Goal: Task Accomplishment & Management: Manage account settings

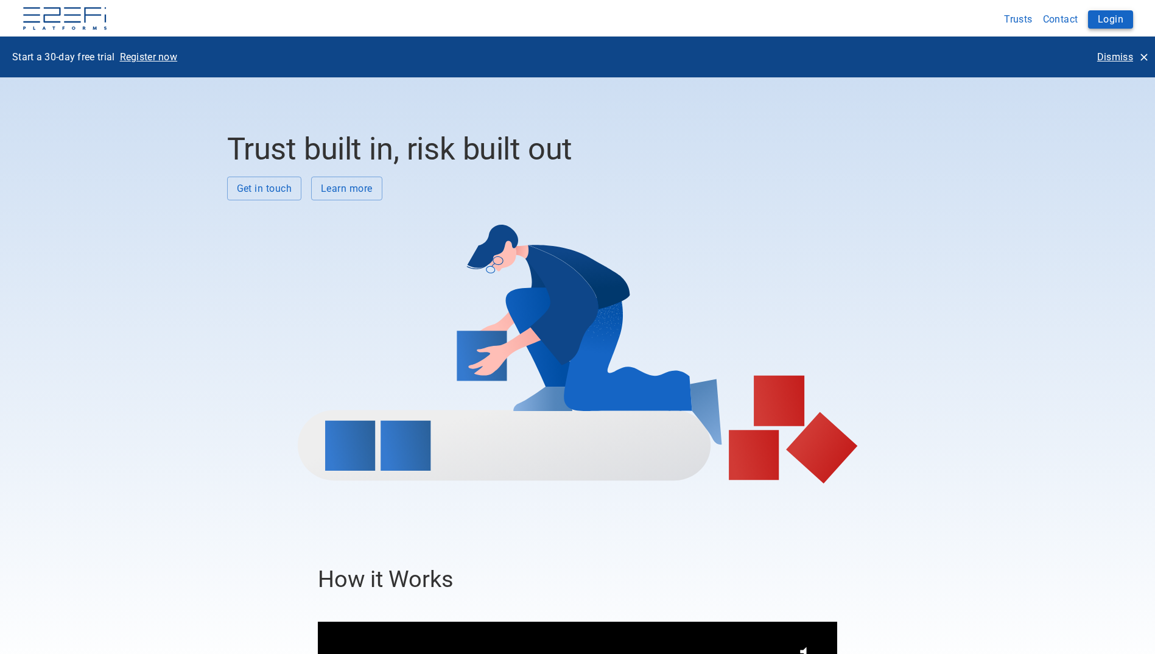
click at [1108, 17] on button "Login" at bounding box center [1110, 19] width 45 height 18
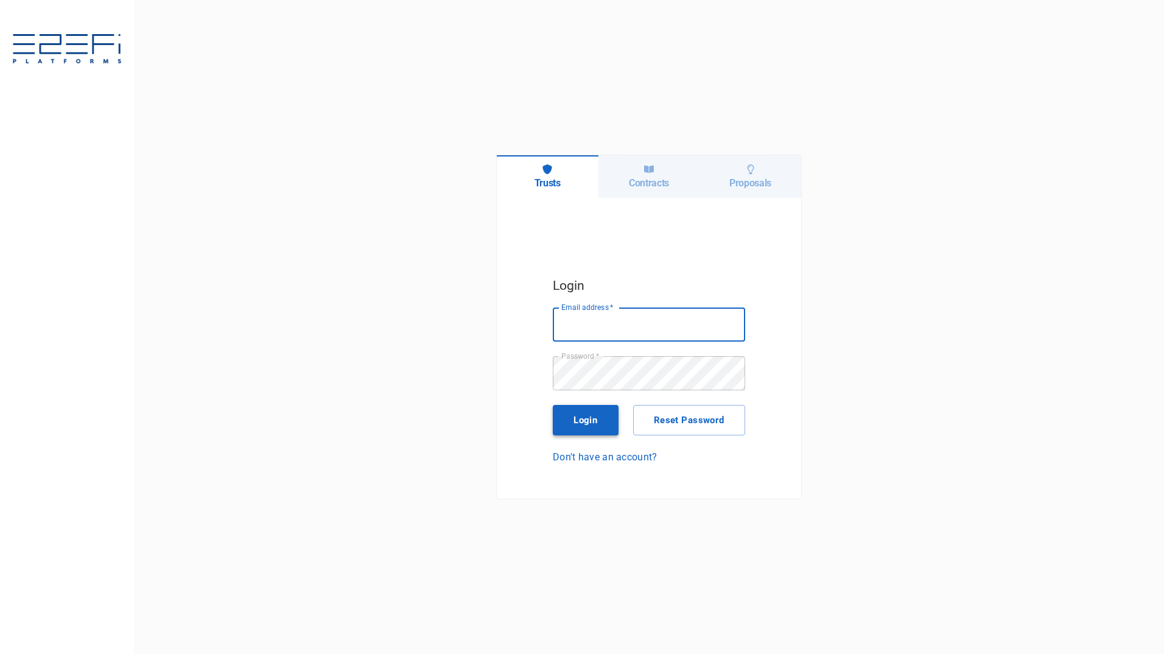
type input "[PERSON_NAME][EMAIL_ADDRESS][PERSON_NAME][DOMAIN_NAME]"
click at [586, 429] on button "Login" at bounding box center [586, 420] width 66 height 30
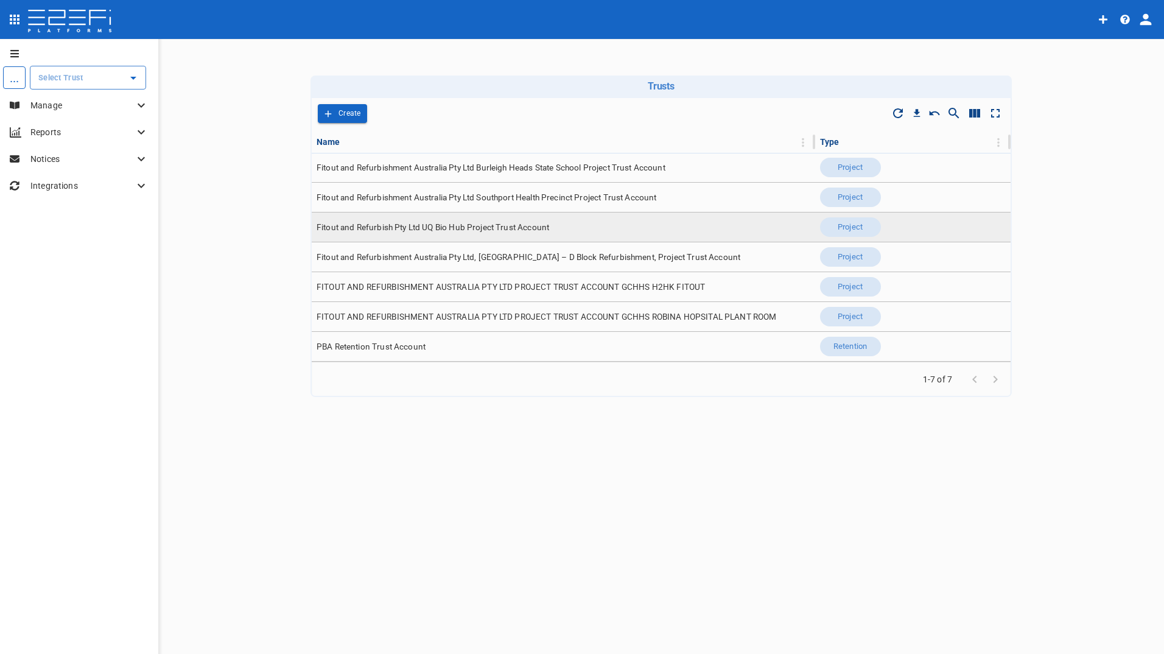
click at [477, 224] on span "Fitout and Refurbish Pty Ltd UQ Bio Hub Project Trust Account" at bounding box center [433, 228] width 233 height 12
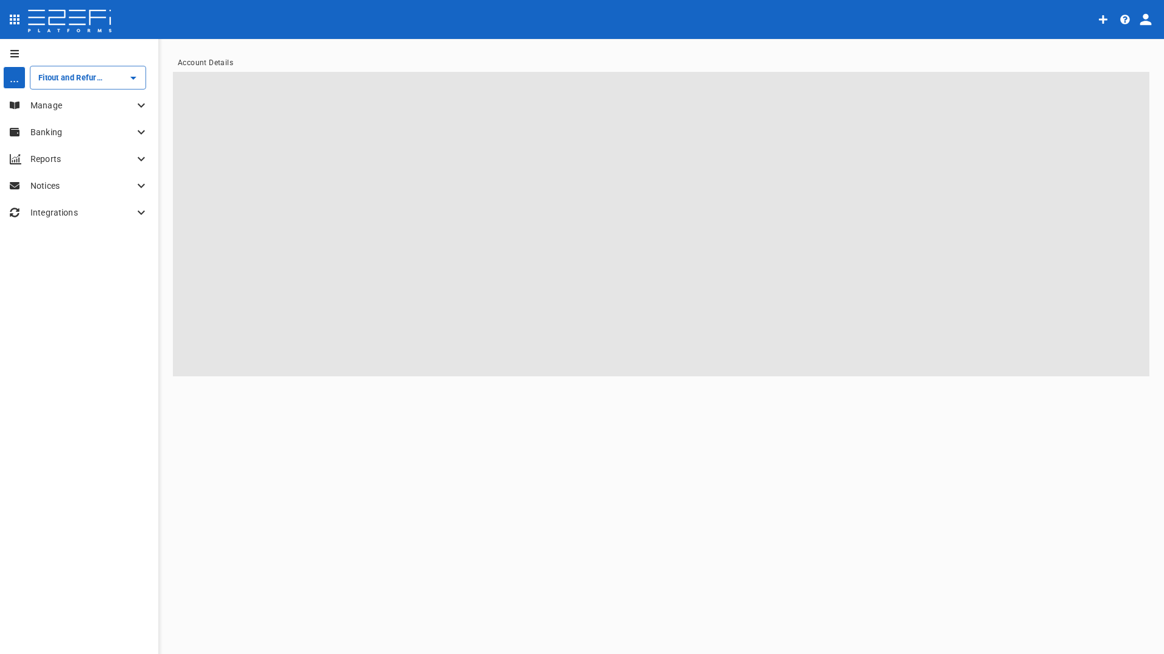
type input "Fitout and Refurbish Pty Ltd UQ Bio Hub Project Trust Account"
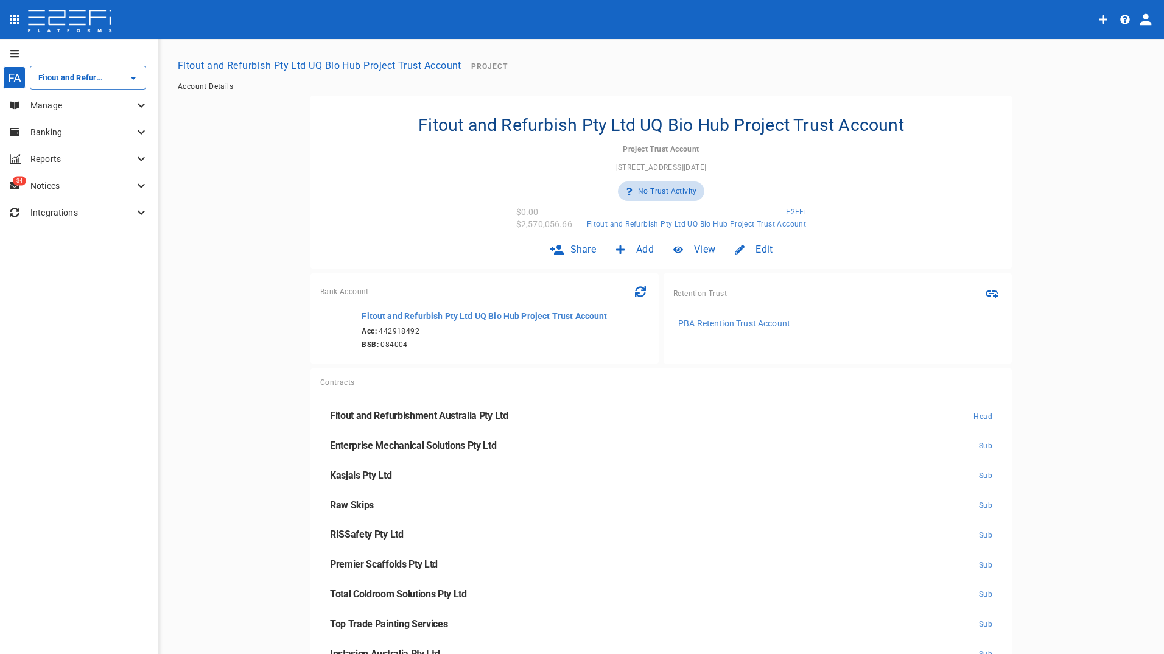
click at [54, 136] on p "Banking" at bounding box center [82, 132] width 104 height 12
click at [55, 107] on p "Manage" at bounding box center [82, 105] width 104 height 12
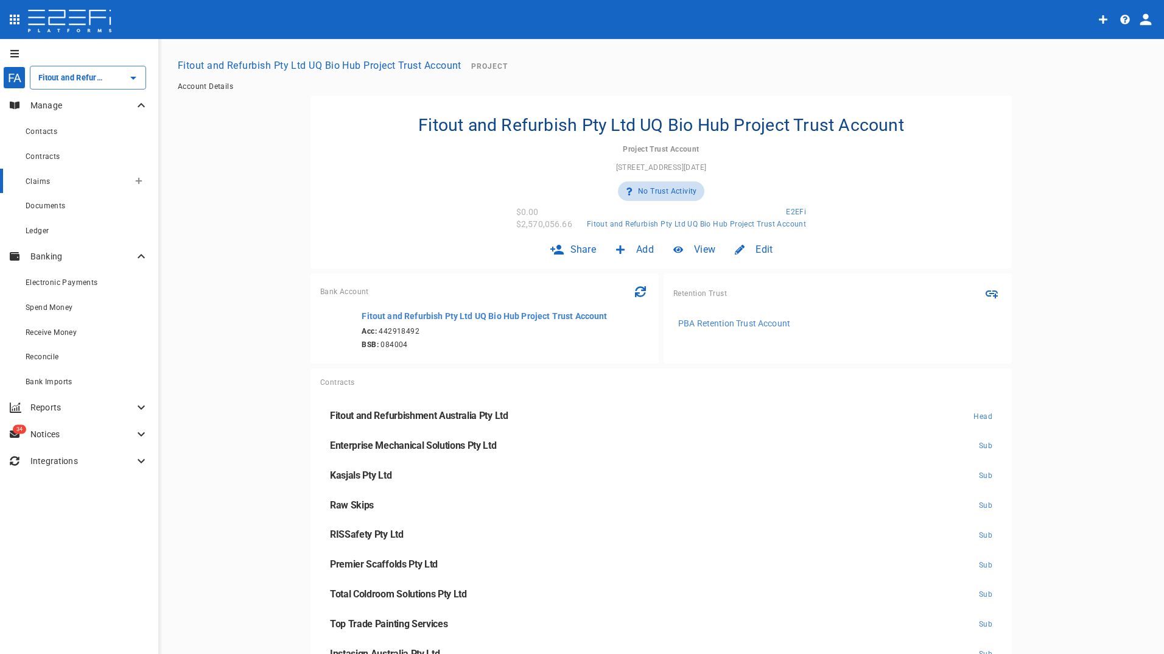
click at [52, 181] on div "Claims" at bounding box center [78, 181] width 104 height 15
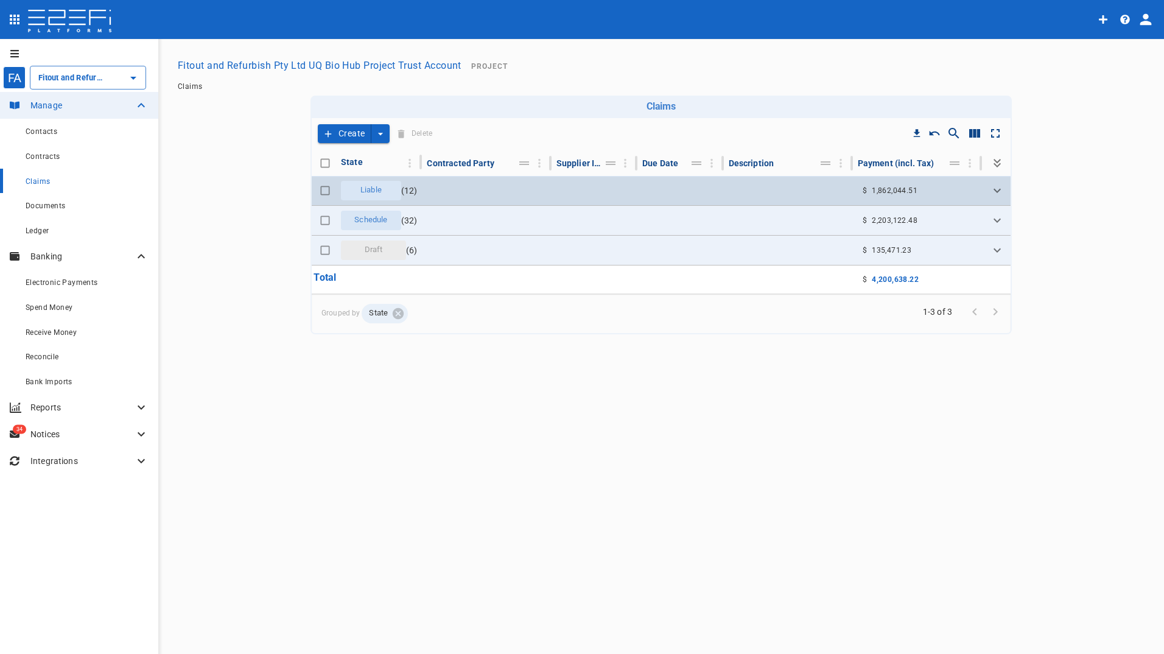
click at [379, 189] on span "Liable" at bounding box center [371, 190] width 36 height 12
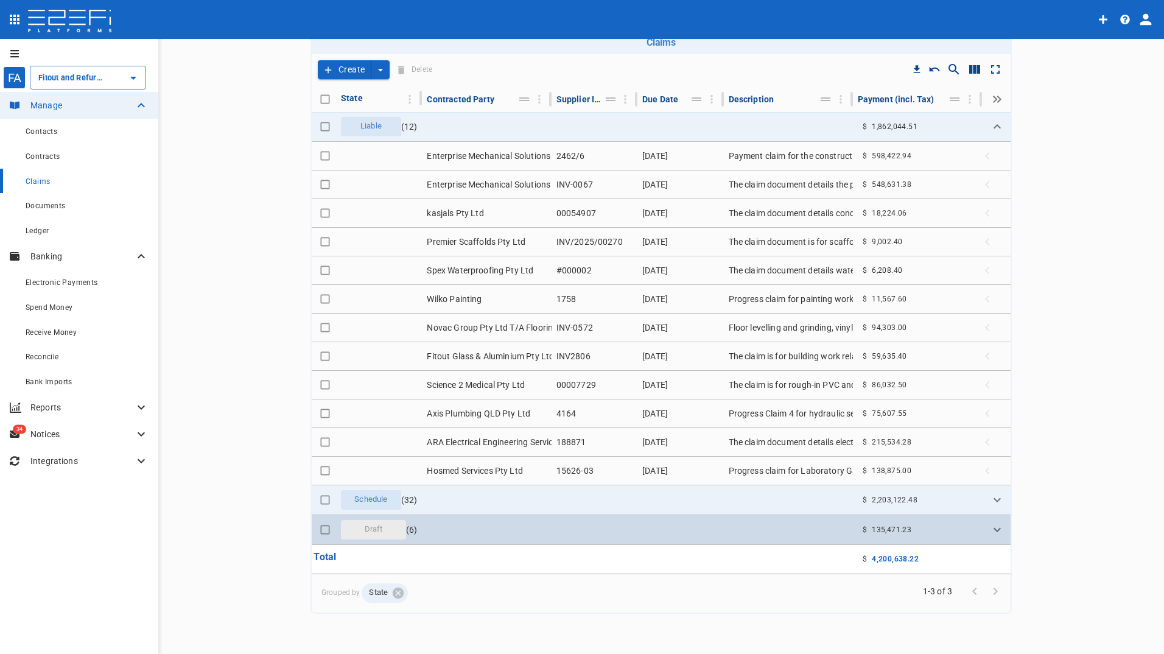
scroll to position [65, 0]
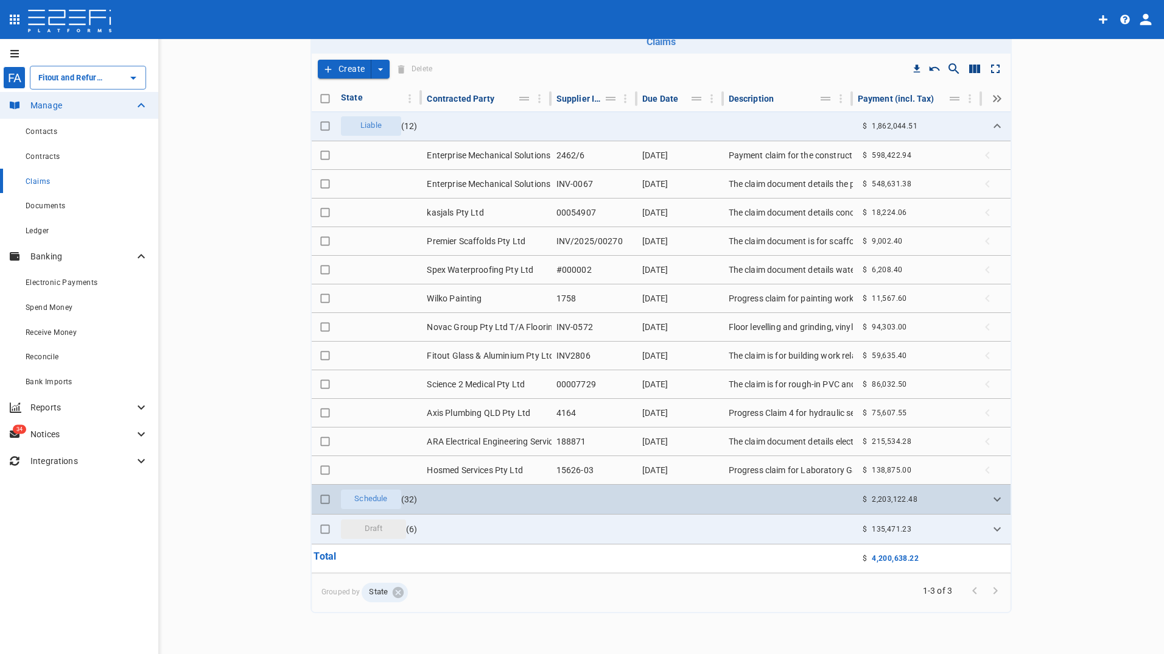
click at [368, 499] on span "Schedule" at bounding box center [370, 499] width 47 height 12
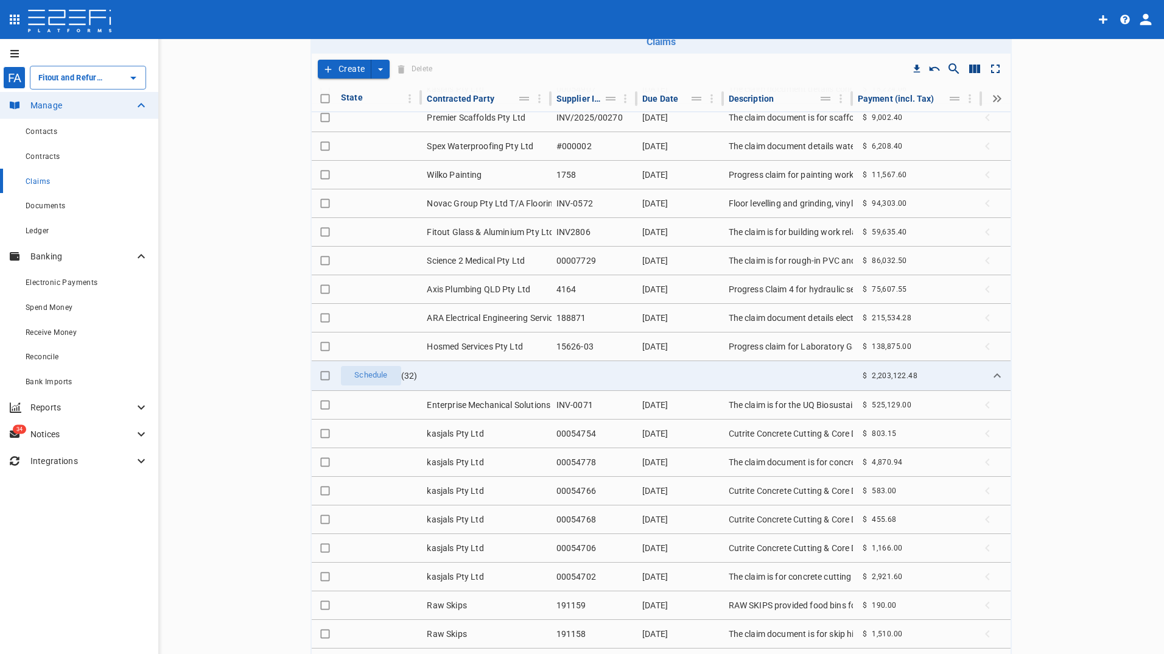
scroll to position [0, 0]
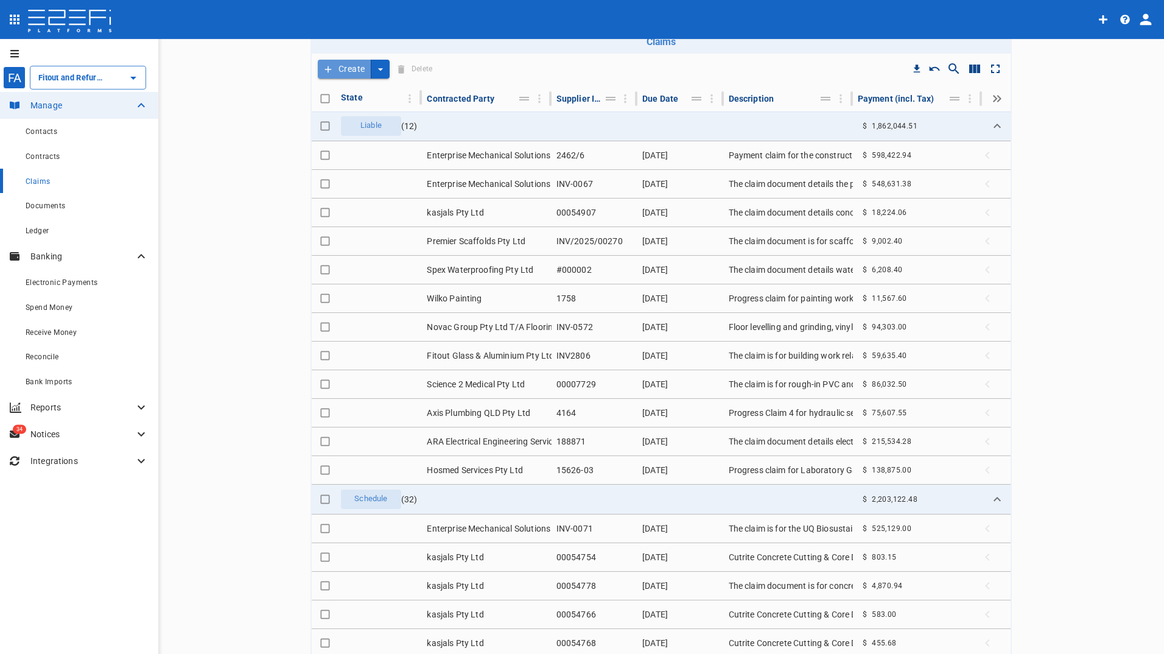
click at [346, 71] on button "Create" at bounding box center [345, 69] width 54 height 19
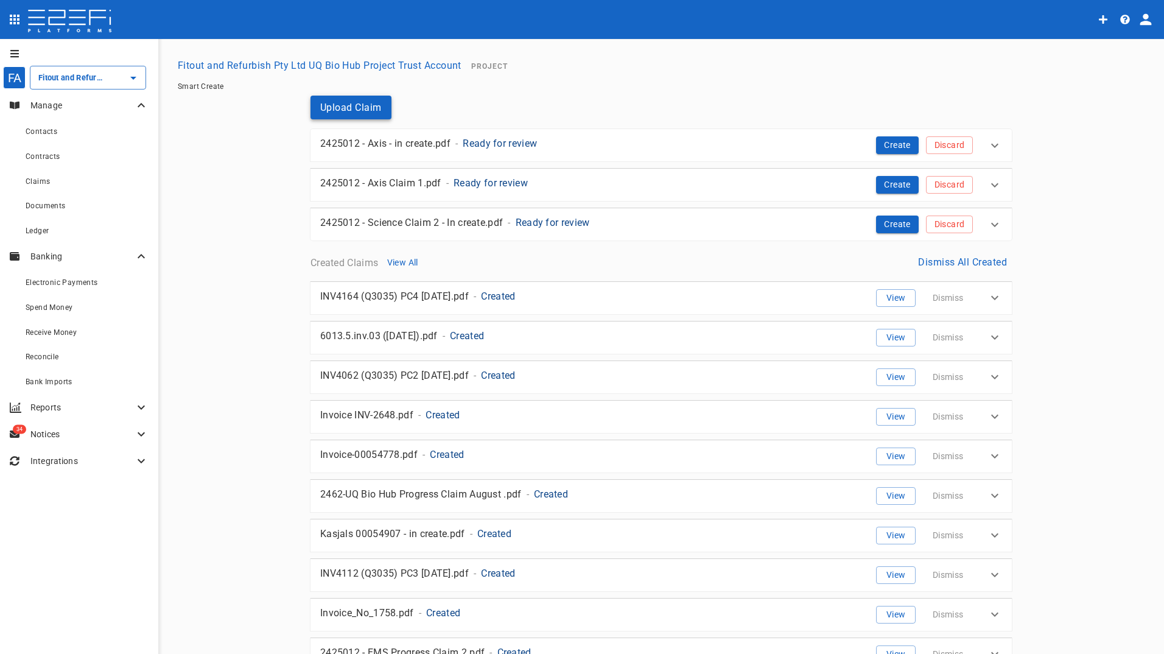
click at [355, 106] on button "Upload Claim" at bounding box center [351, 108] width 81 height 24
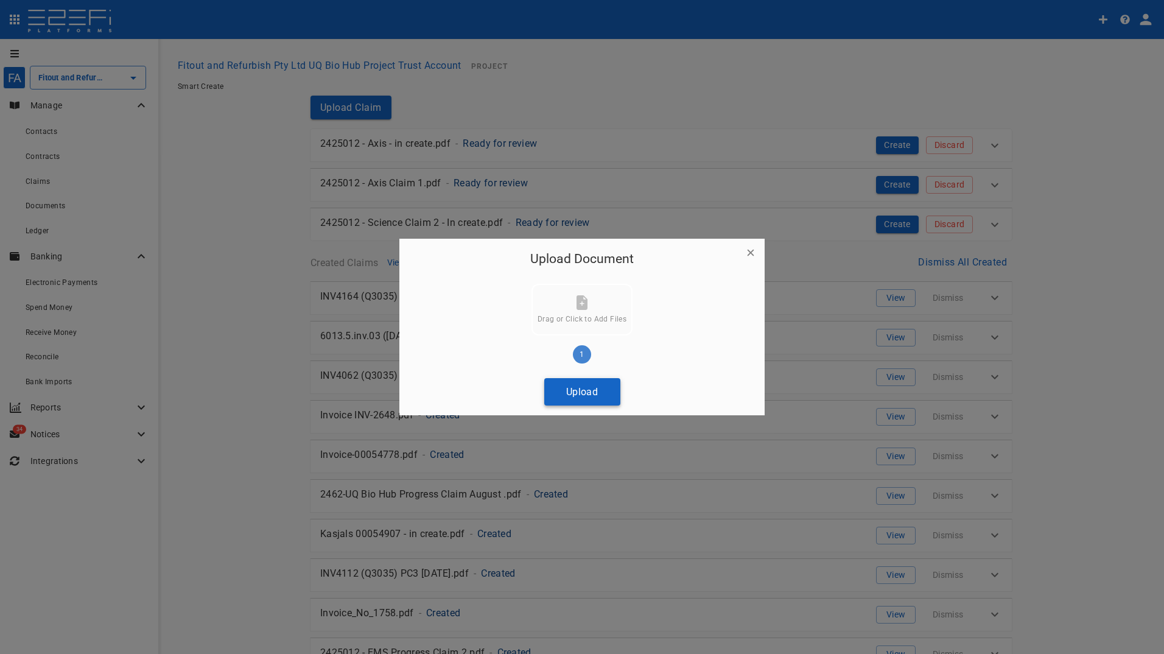
click at [586, 390] on button "Upload" at bounding box center [582, 391] width 76 height 27
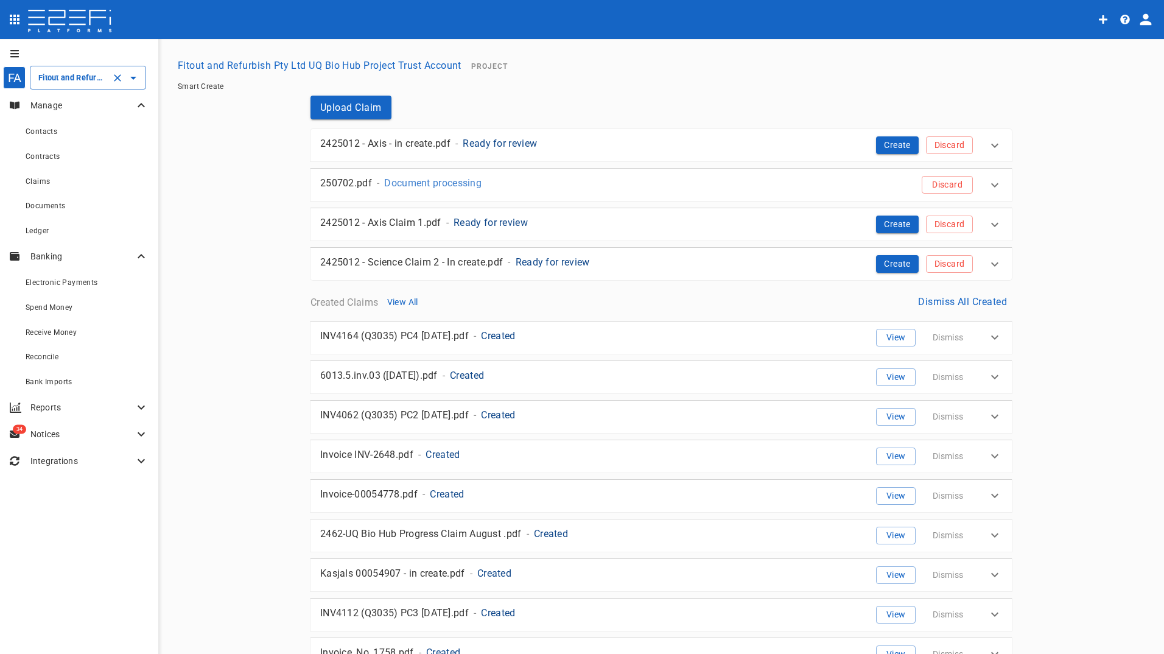
drag, startPoint x: 67, startPoint y: 82, endPoint x: 93, endPoint y: 78, distance: 25.8
click at [67, 82] on input "Fitout and Refurbish Pty Ltd UQ Bio Hub Project Trust Account" at bounding box center [70, 77] width 71 height 13
click at [328, 60] on button "Fitout and Refurbish Pty Ltd UQ Bio Hub Project Trust Account" at bounding box center [319, 66] width 293 height 24
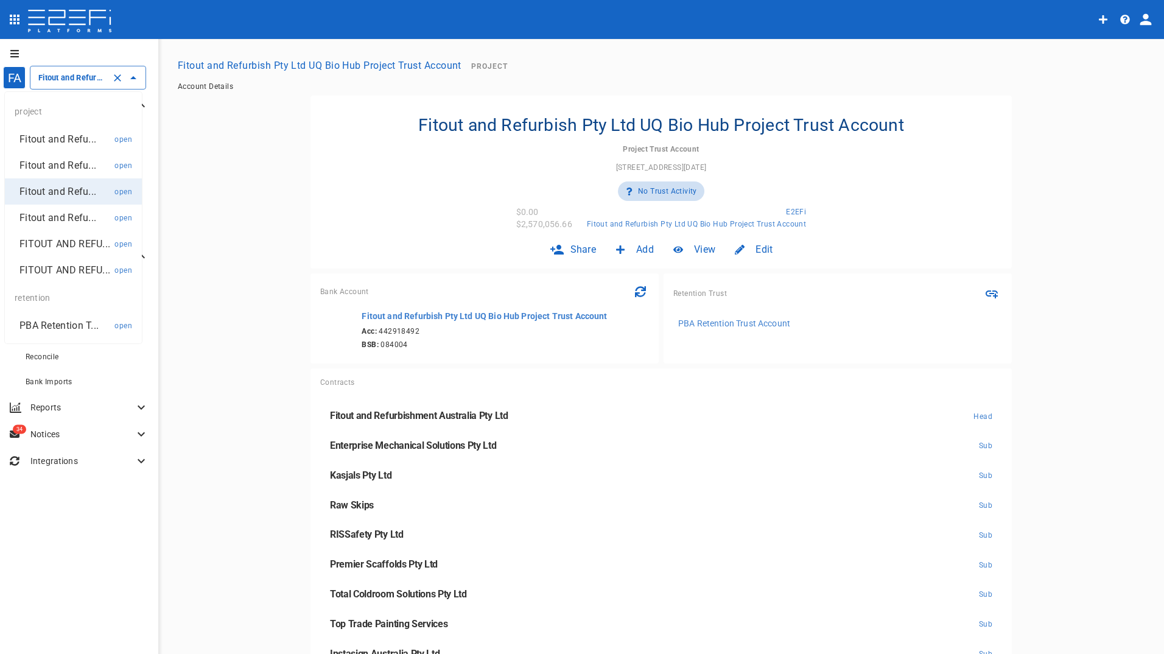
click at [94, 77] on input "Fitout and Refurbish Pty Ltd UQ Bio Hub Project Trust Account" at bounding box center [70, 77] width 71 height 13
click at [65, 133] on p "Fitout and Refu..." at bounding box center [57, 139] width 77 height 14
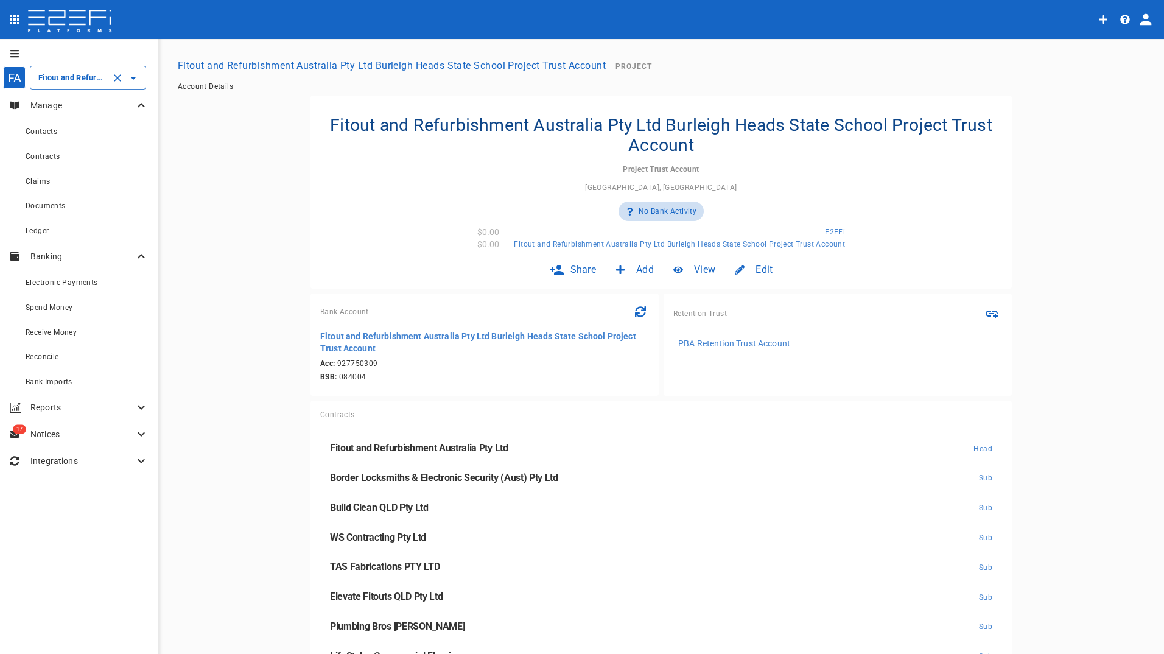
click at [70, 80] on input "Fitout and Refurbishment Australia Pty Ltd Burleigh Heads State School Project …" at bounding box center [70, 77] width 71 height 13
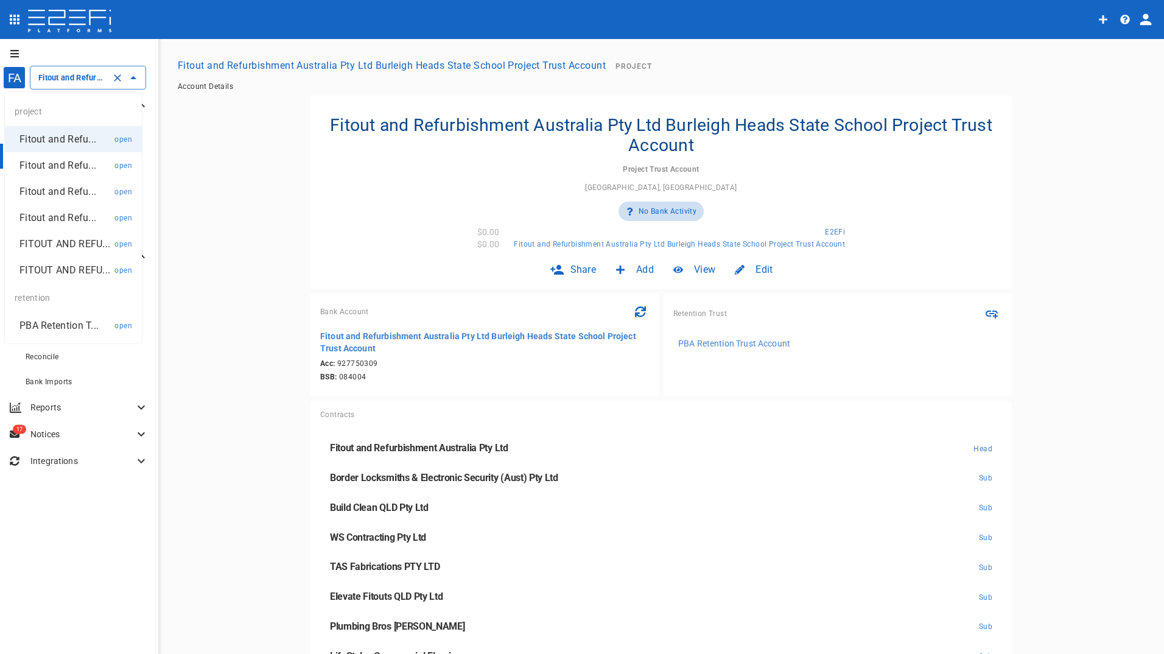
click at [57, 167] on p "Fitout and Refu..." at bounding box center [57, 165] width 77 height 14
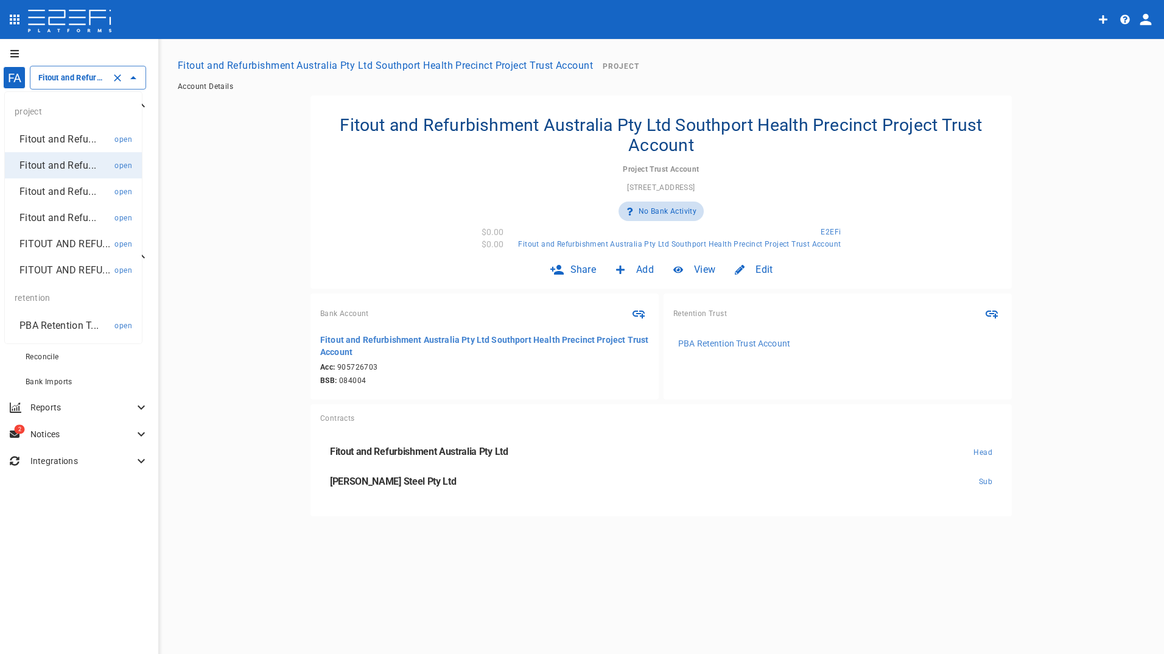
drag, startPoint x: 72, startPoint y: 75, endPoint x: 66, endPoint y: 94, distance: 20.4
click at [72, 75] on input "Fitout and Refurbishment Australia Pty Ltd Southport Health Precinct Project Tr…" at bounding box center [70, 77] width 71 height 13
click at [52, 191] on p "Fitout and Refu..." at bounding box center [57, 191] width 77 height 14
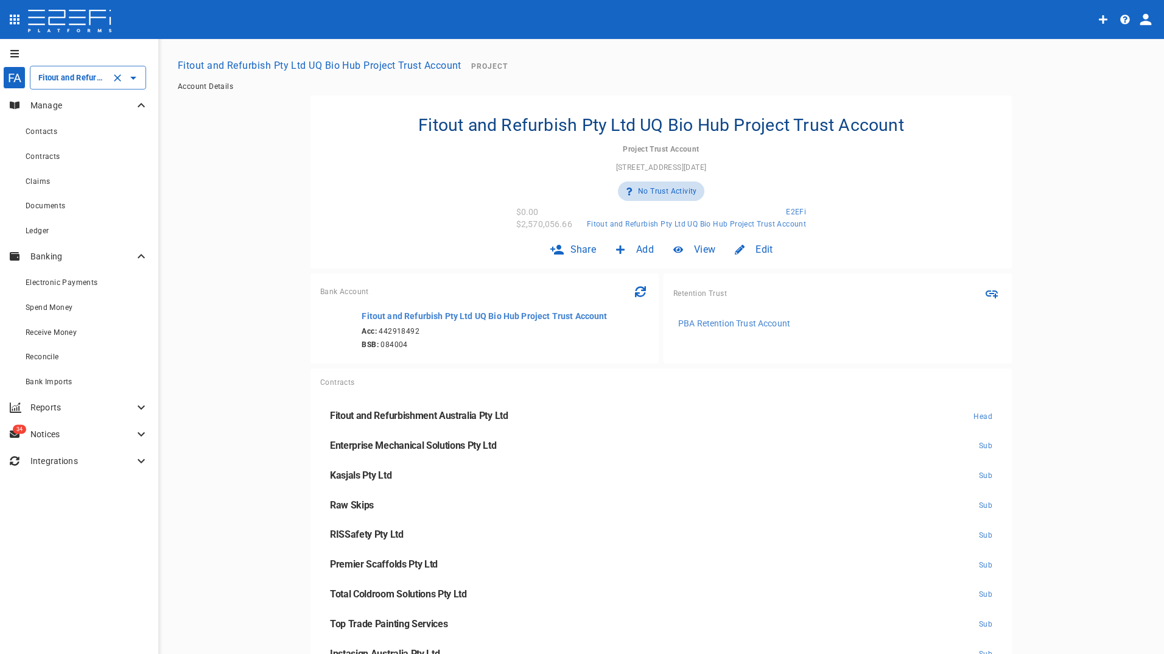
drag, startPoint x: 72, startPoint y: 78, endPoint x: 70, endPoint y: 89, distance: 11.1
click at [72, 80] on input "Fitout and Refurbish Pty Ltd UQ Bio Hub Project Trust Account" at bounding box center [70, 77] width 71 height 13
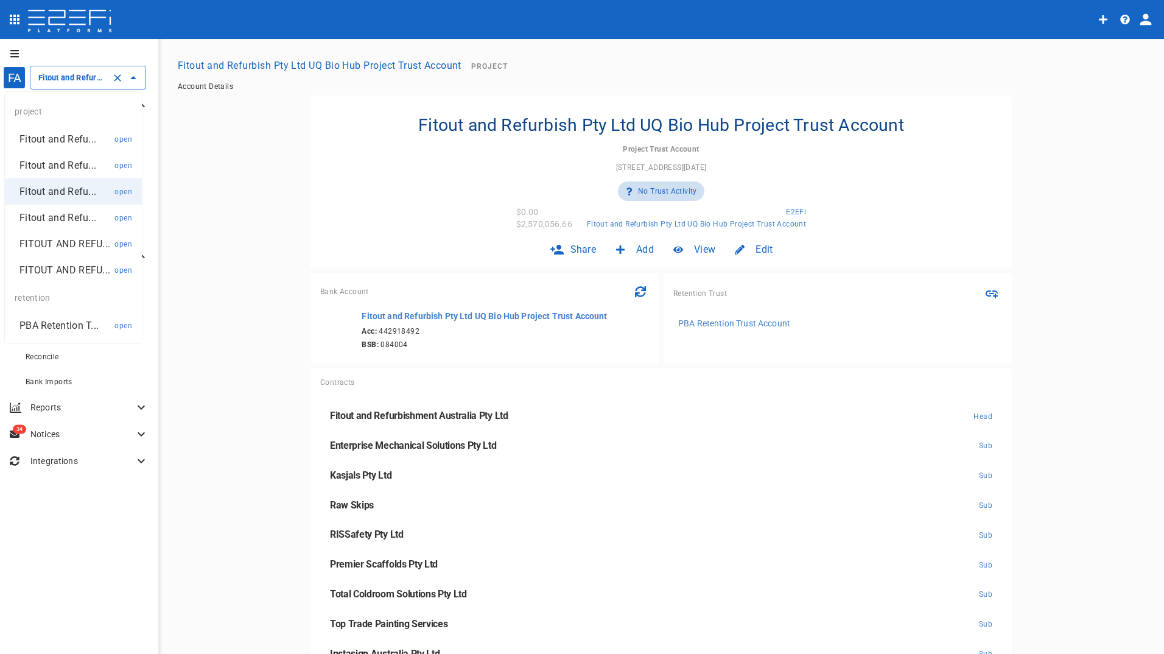
click at [47, 241] on p "FITOUT AND REFU..." at bounding box center [64, 244] width 91 height 14
type input "FITOUT AND REFURBISHMENT AUSTRALIA PTY LTD PROJECT TRUST ACCOUNT GCHHS H2HK FIT…"
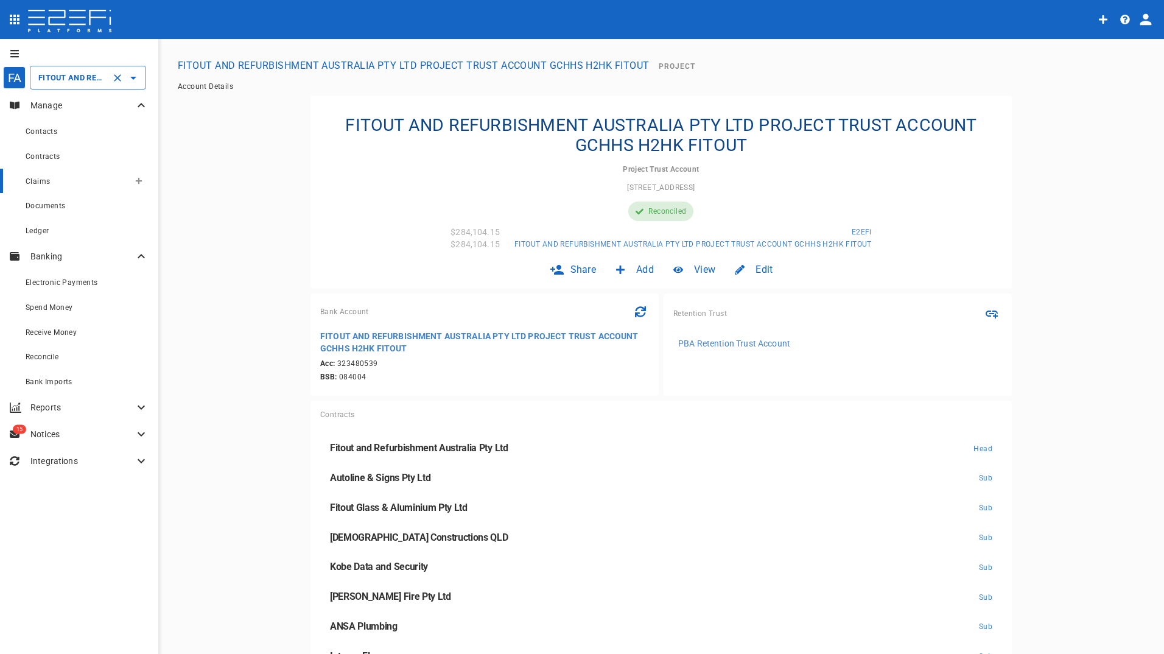
click at [41, 181] on span "Claims" at bounding box center [38, 181] width 24 height 9
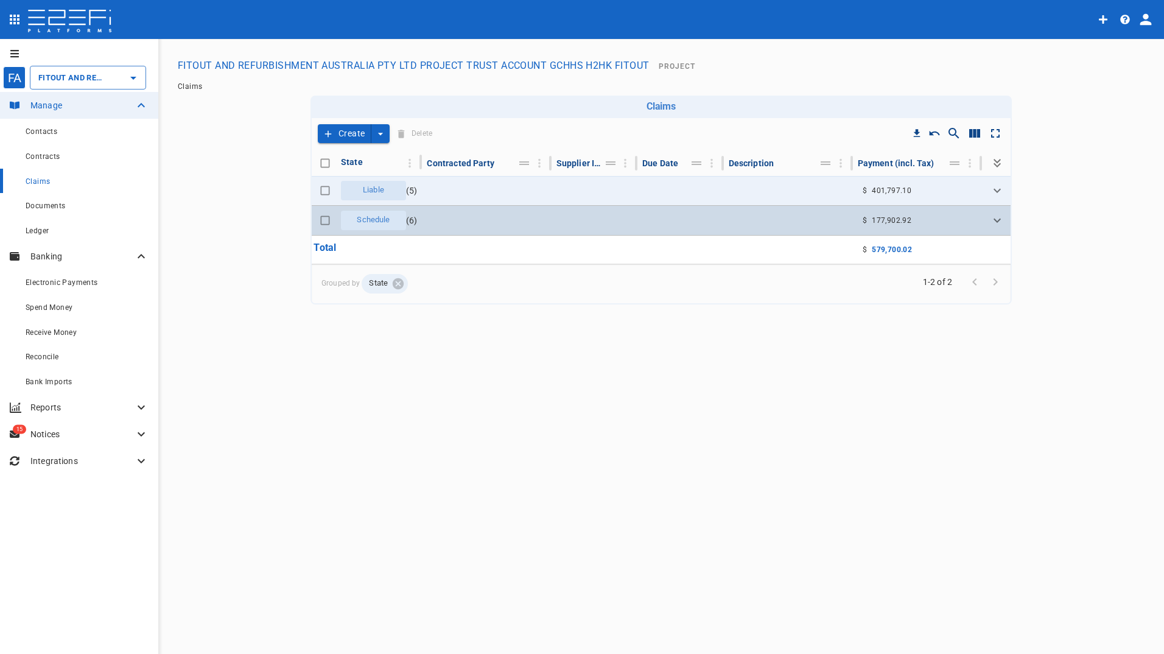
click at [366, 220] on span "Schedule" at bounding box center [372, 220] width 47 height 12
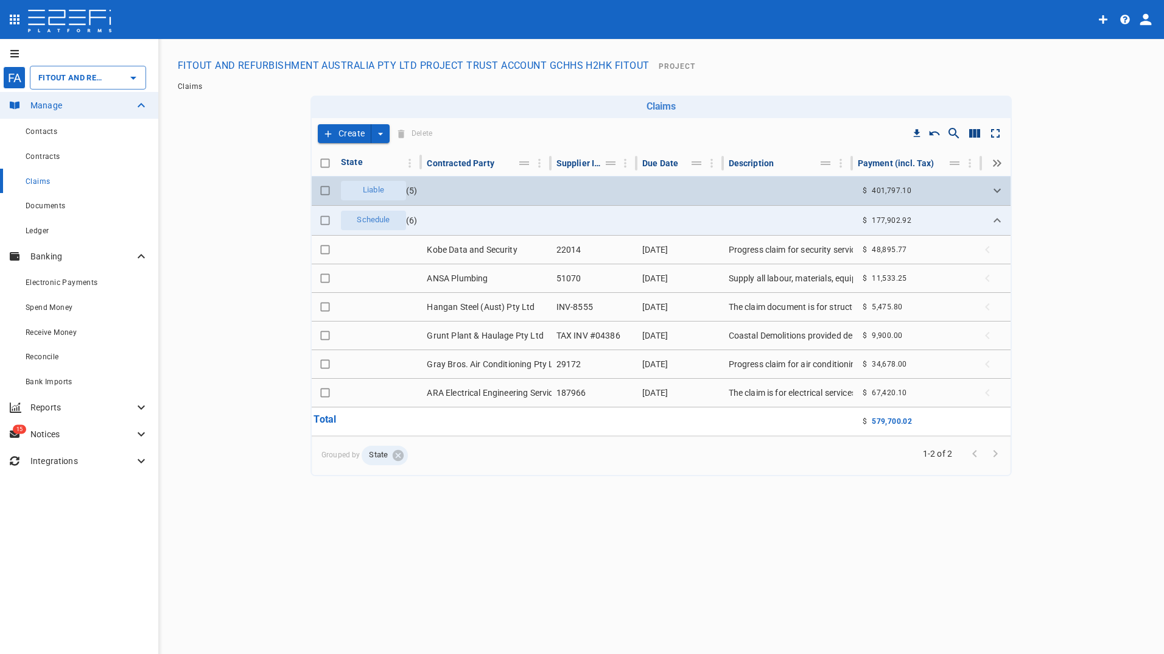
click at [374, 183] on div "Liable" at bounding box center [373, 190] width 65 height 19
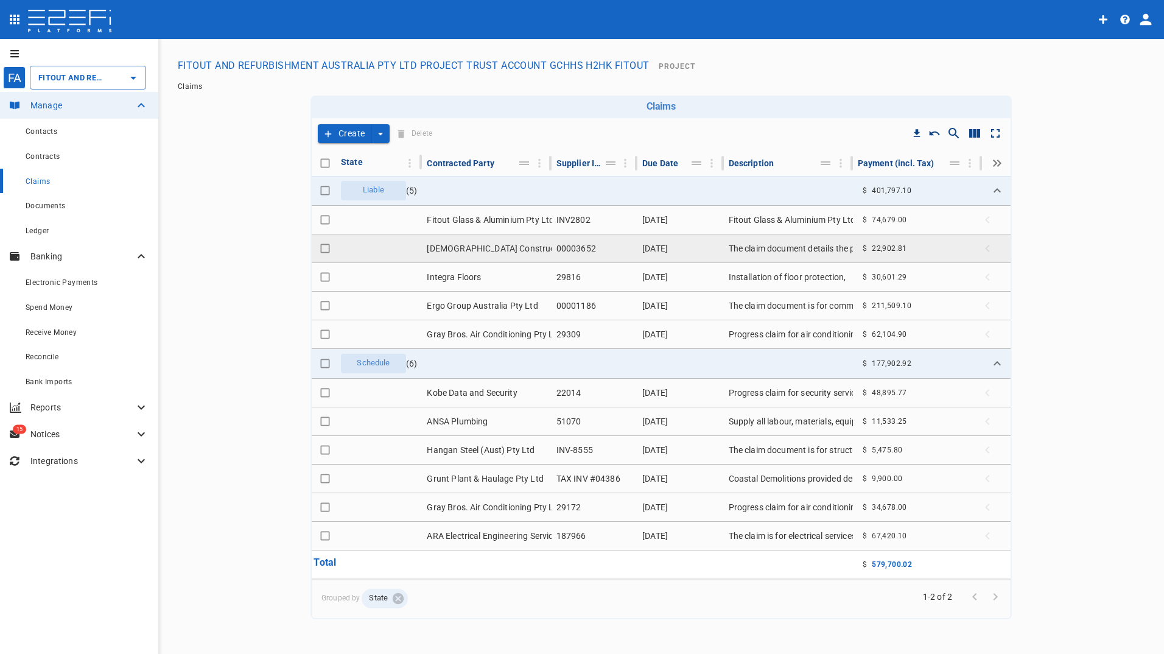
click at [465, 251] on td "[DEMOGRAPHIC_DATA] Constructions QLD" at bounding box center [486, 248] width 129 height 28
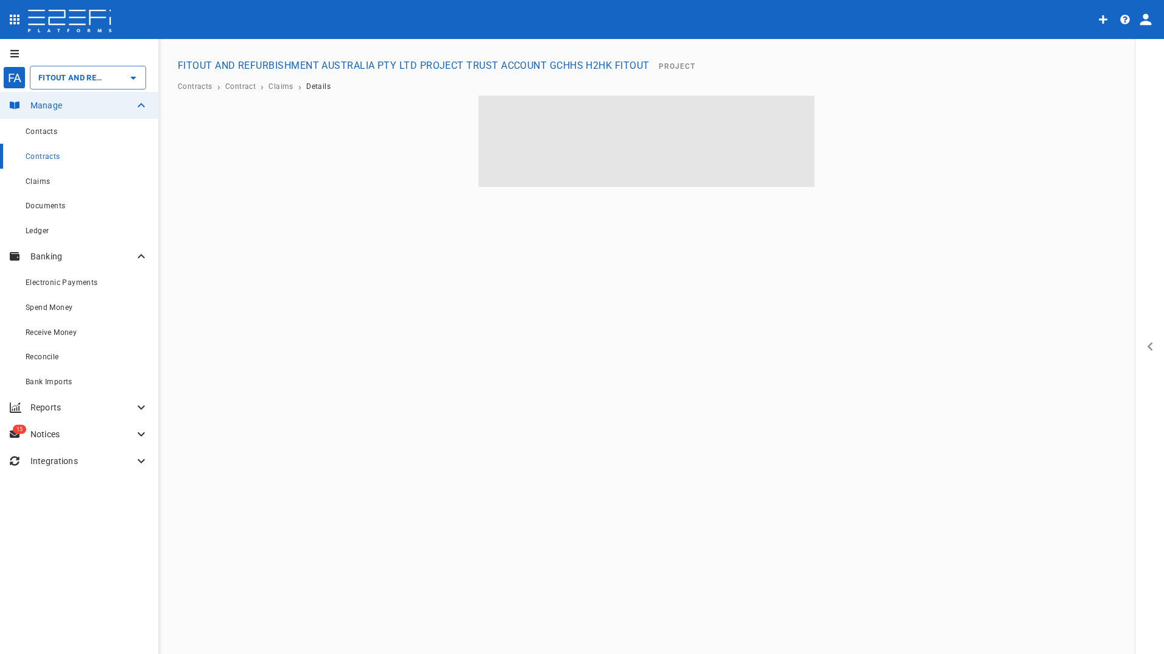
type input "FITOUT AND REFURBISHMENT AUSTRALIA PTY LTD PROJECT TRUST ACCOUNT GCHHS H2HK FIT…"
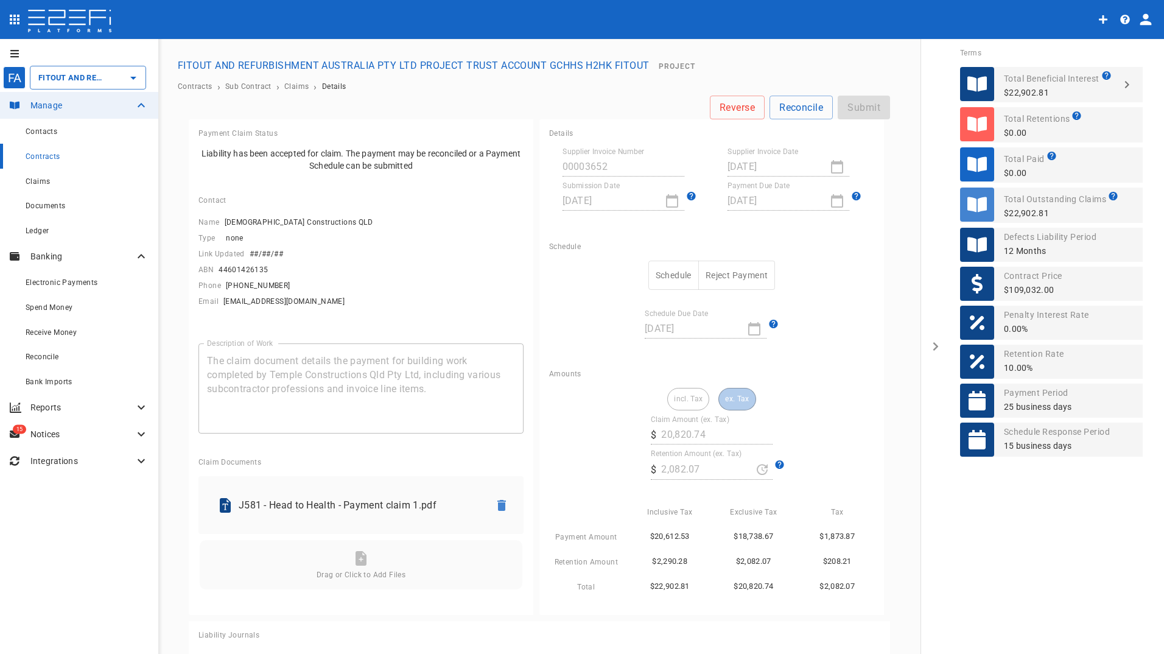
click at [664, 276] on button "Schedule" at bounding box center [673, 276] width 51 height 30
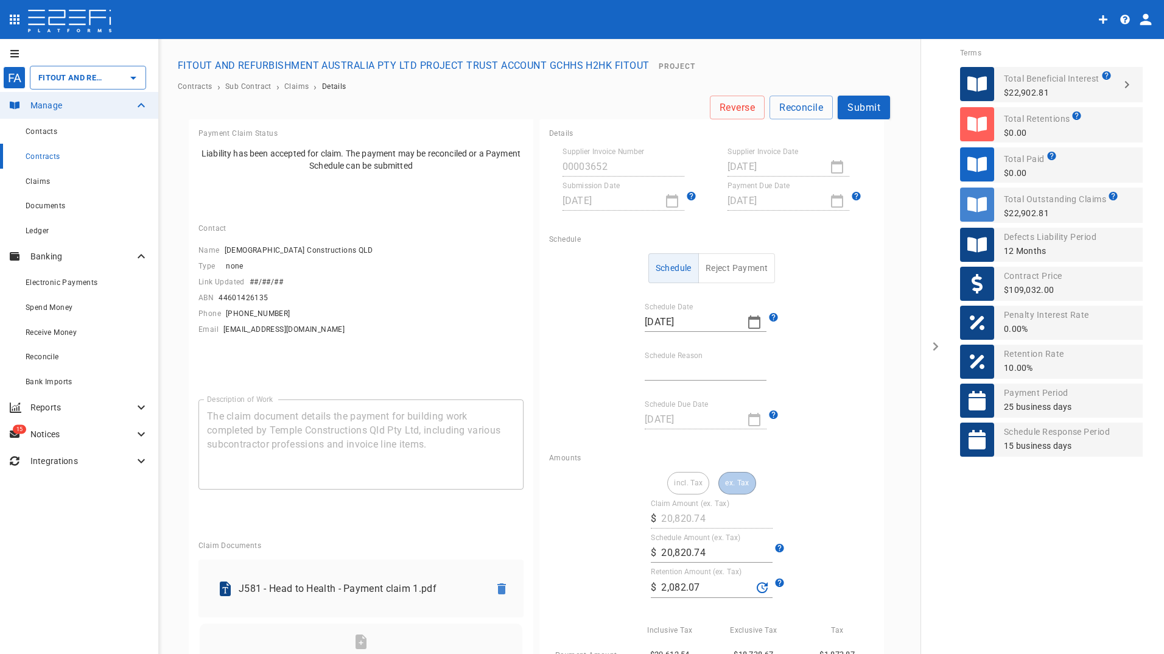
click at [690, 364] on input "Schedule Reason" at bounding box center [706, 370] width 122 height 19
type input "Payment date"
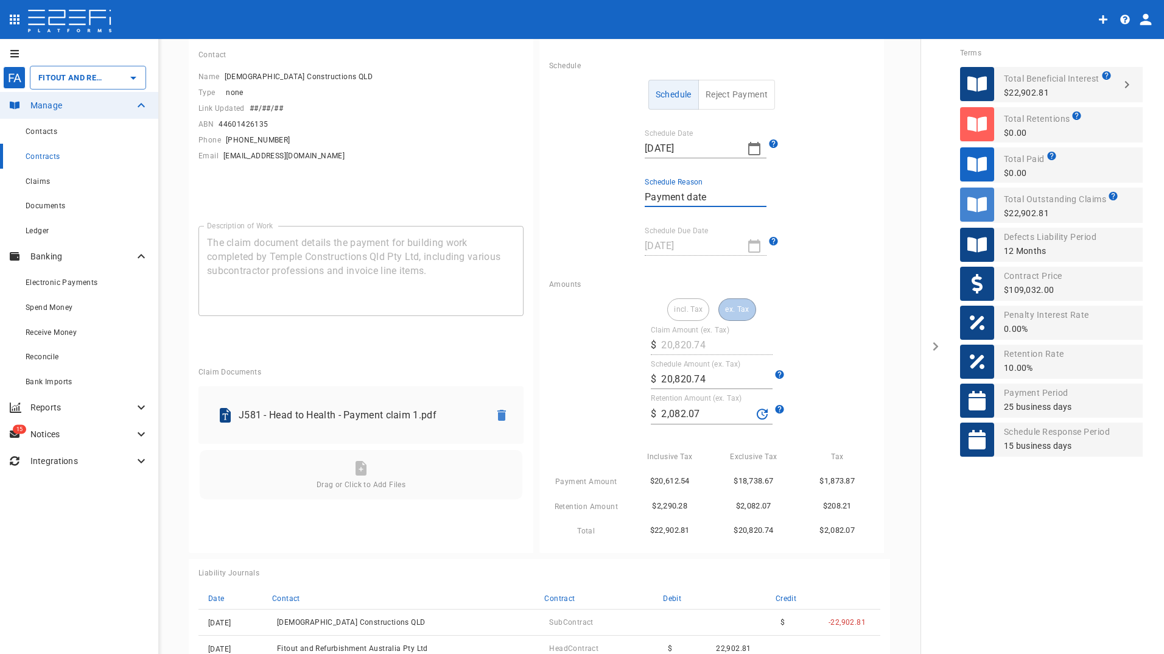
scroll to position [244, 0]
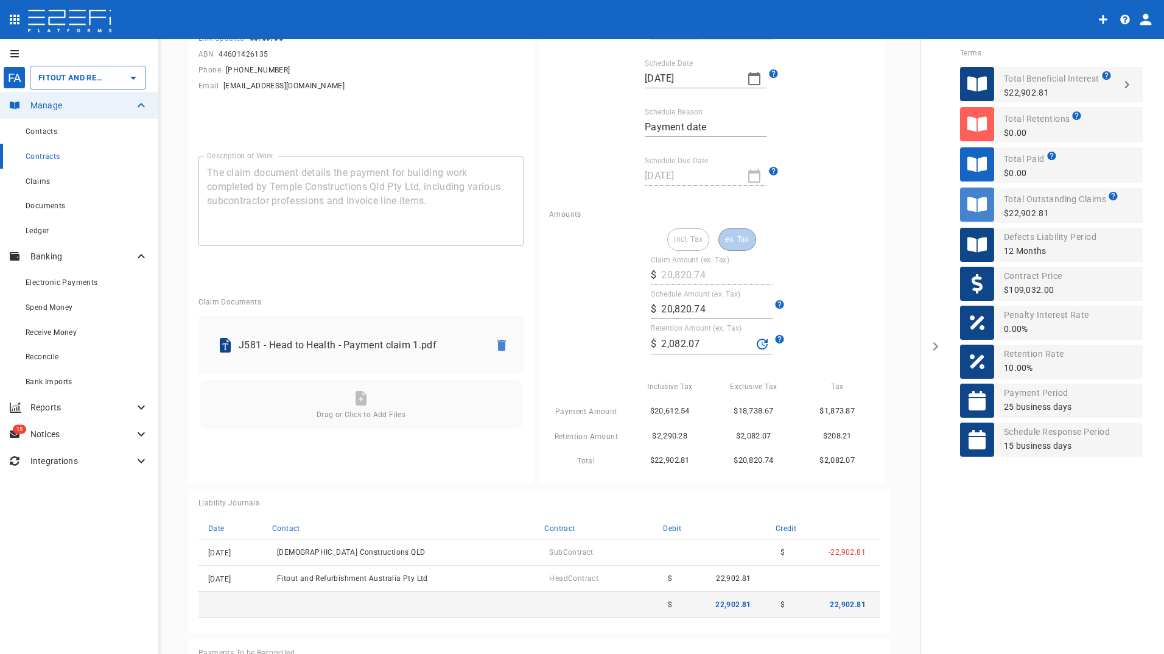
click at [731, 241] on div "incl. Tax ex. Tax" at bounding box center [711, 239] width 89 height 23
drag, startPoint x: 692, startPoint y: 344, endPoint x: 599, endPoint y: 337, distance: 93.4
click at [603, 337] on div "incl. Tax ex. Tax Claim Amount (ex. Tax) ​ $ 20,820.74 Schedule Amount (ex. Tax…" at bounding box center [711, 348] width 325 height 240
click at [704, 307] on input "20,820.74" at bounding box center [716, 309] width 111 height 19
drag, startPoint x: 717, startPoint y: 307, endPoint x: 651, endPoint y: 303, distance: 65.9
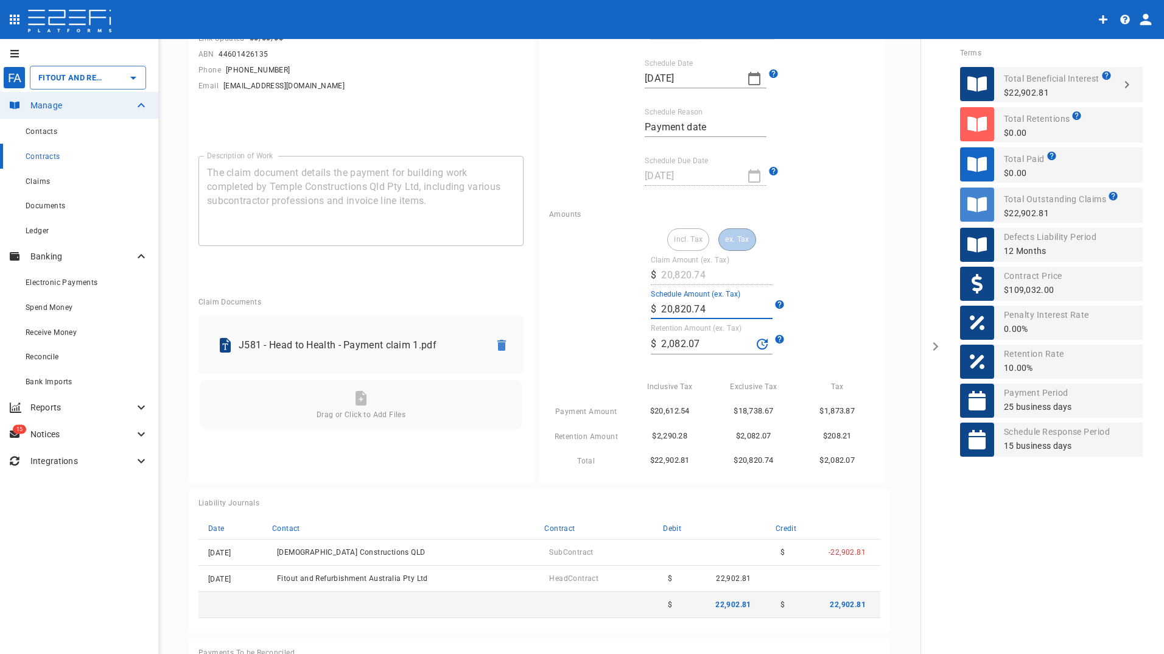
click at [651, 303] on div "​ $ 20,820.74" at bounding box center [712, 309] width 122 height 19
type input "18,738.66"
drag, startPoint x: 733, startPoint y: 234, endPoint x: 739, endPoint y: 239, distance: 7.3
click at [734, 234] on div "incl. Tax ex. Tax" at bounding box center [711, 239] width 89 height 23
click at [715, 343] on input "2,082.07" at bounding box center [706, 343] width 91 height 19
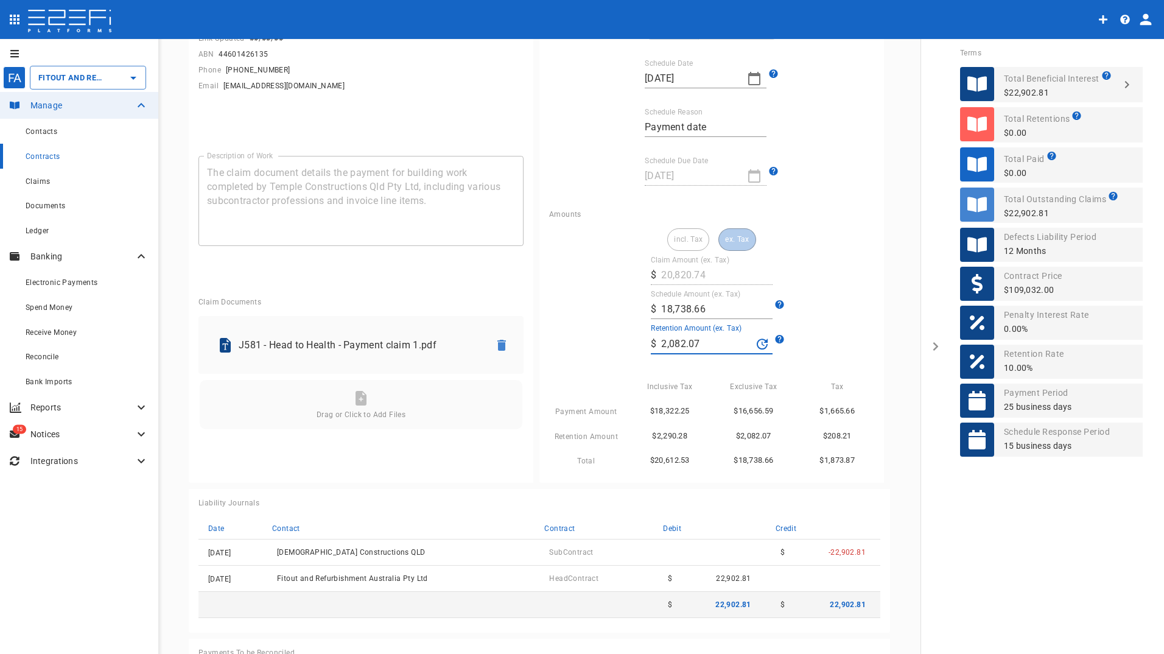
drag, startPoint x: 710, startPoint y: 343, endPoint x: 601, endPoint y: 360, distance: 110.2
click at [598, 348] on div "incl. Tax ex. Tax Claim Amount (ex. Tax) ​ $ 20,820.74 Schedule Amount (ex. Tax…" at bounding box center [711, 348] width 325 height 240
type input "1,866.17"
click at [767, 371] on div "Exclusive Tax" at bounding box center [749, 381] width 84 height 25
click at [799, 422] on div "$186.62" at bounding box center [833, 431] width 84 height 25
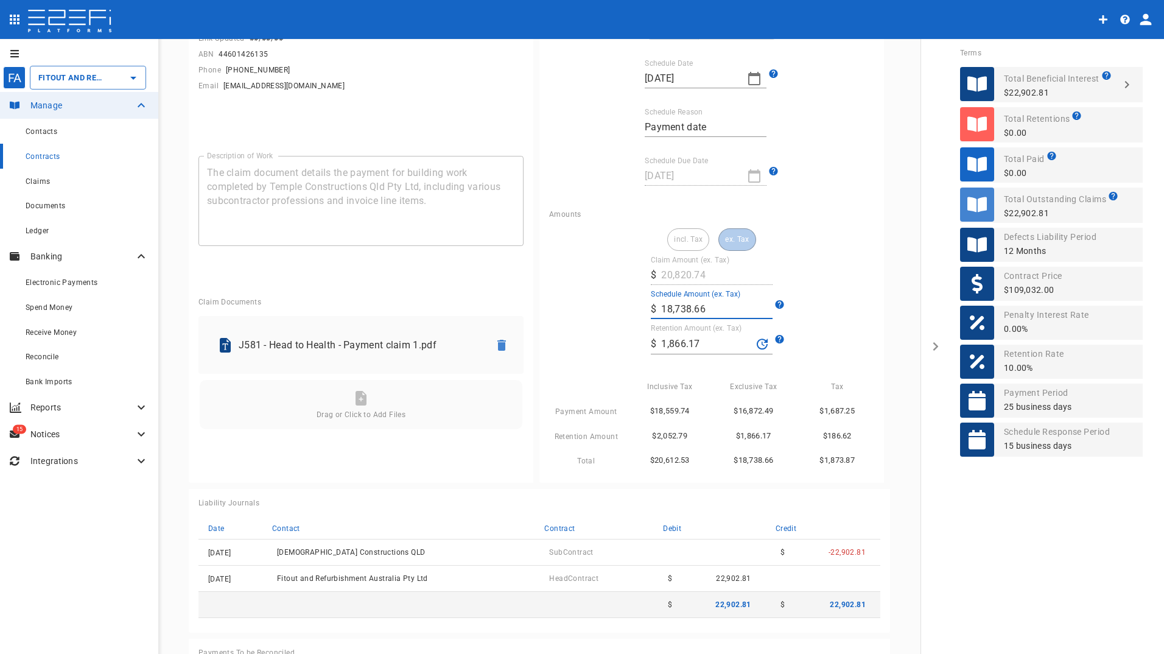
drag, startPoint x: 720, startPoint y: 311, endPoint x: 594, endPoint y: 311, distance: 126.6
click at [594, 311] on div "incl. Tax ex. Tax Claim Amount (ex. Tax) ​ $ 20,820.74 Schedule Amount (ex. Tax…" at bounding box center [711, 348] width 325 height 240
type input "18,661.74"
drag, startPoint x: 714, startPoint y: 373, endPoint x: 687, endPoint y: 339, distance: 42.5
click at [714, 372] on div "Exclusive Tax" at bounding box center [749, 381] width 84 height 25
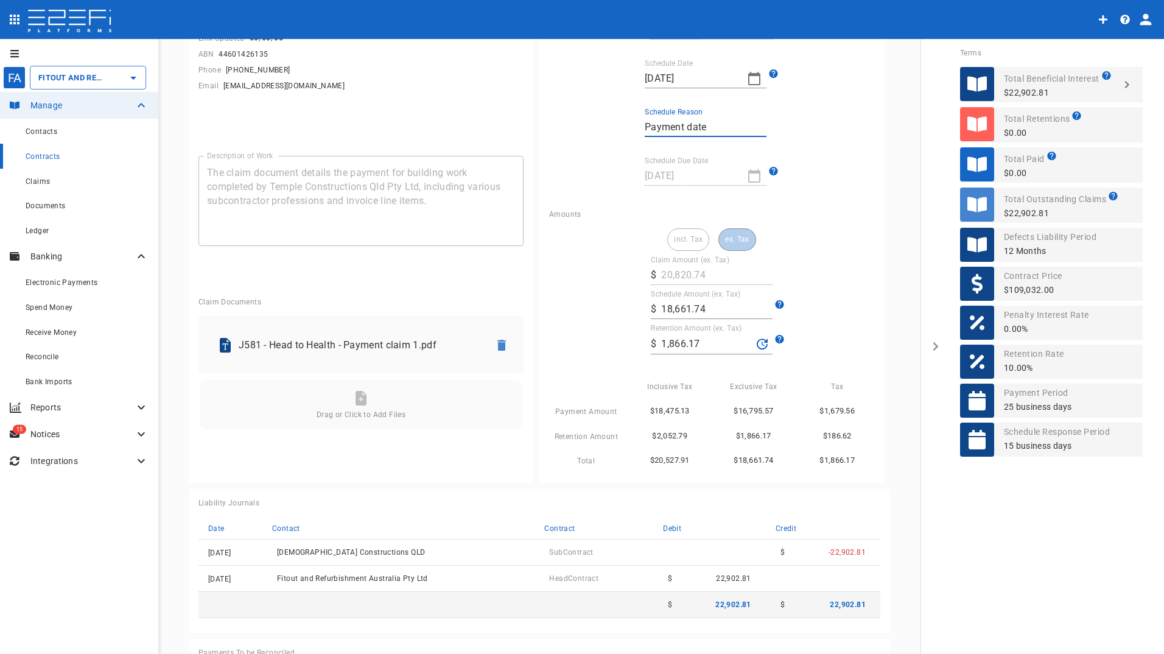
click at [708, 125] on input "Payment date" at bounding box center [706, 127] width 122 height 19
drag, startPoint x: 704, startPoint y: 125, endPoint x: 602, endPoint y: 141, distance: 103.5
click at [602, 141] on div "Schedule Reject Payment Schedule Date [DATE] Schedule Reason Payment date Sched…" at bounding box center [711, 98] width 325 height 176
type input "payment amount change"
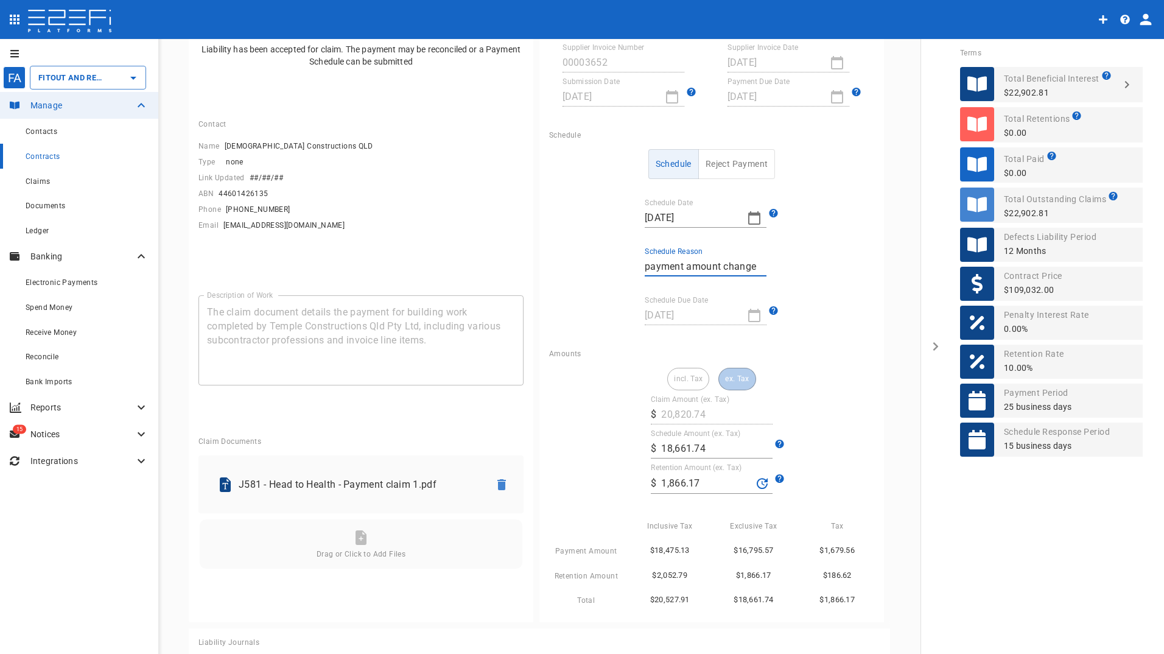
scroll to position [0, 0]
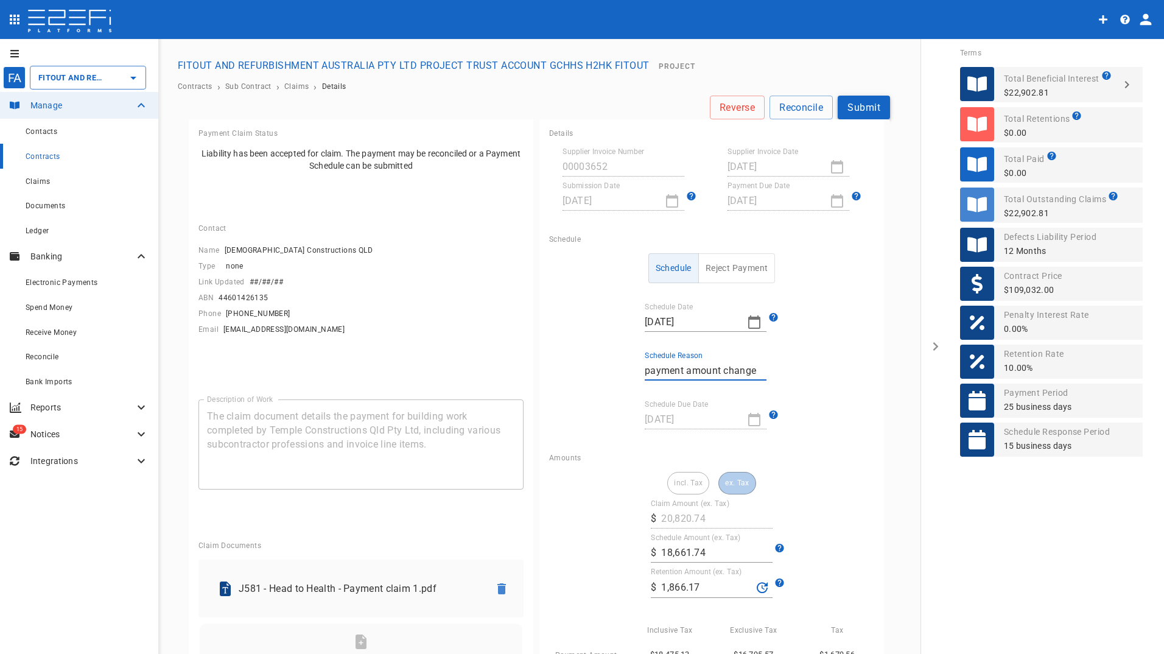
click at [864, 108] on button "Submit" at bounding box center [864, 108] width 52 height 24
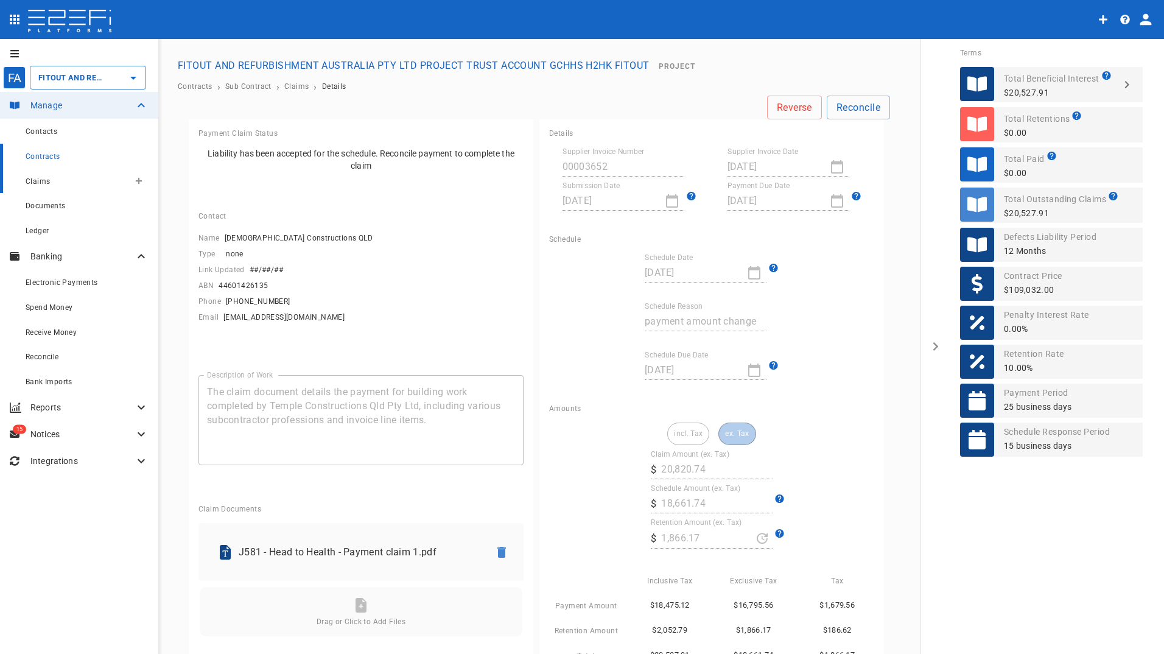
click at [35, 178] on span "Claims" at bounding box center [38, 181] width 24 height 9
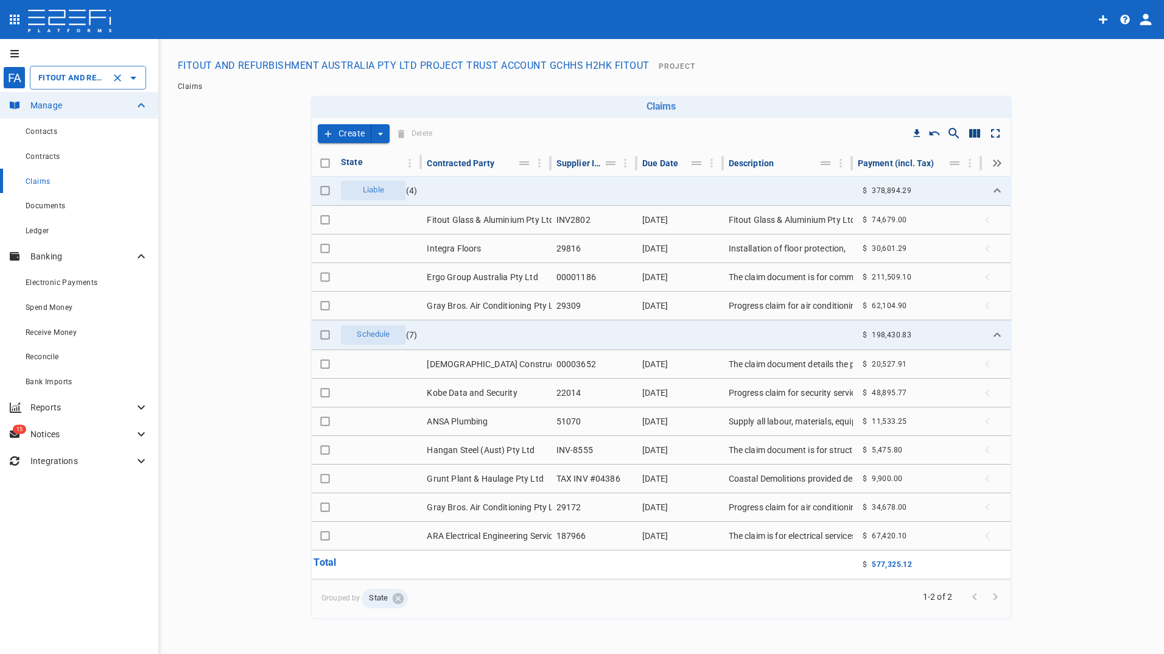
drag, startPoint x: 74, startPoint y: 74, endPoint x: 69, endPoint y: 86, distance: 13.5
click at [73, 76] on input "FITOUT AND REFURBISHMENT AUSTRALIA PTY LTD PROJECT TRUST ACCOUNT GCHHS H2HK FIT…" at bounding box center [70, 77] width 71 height 13
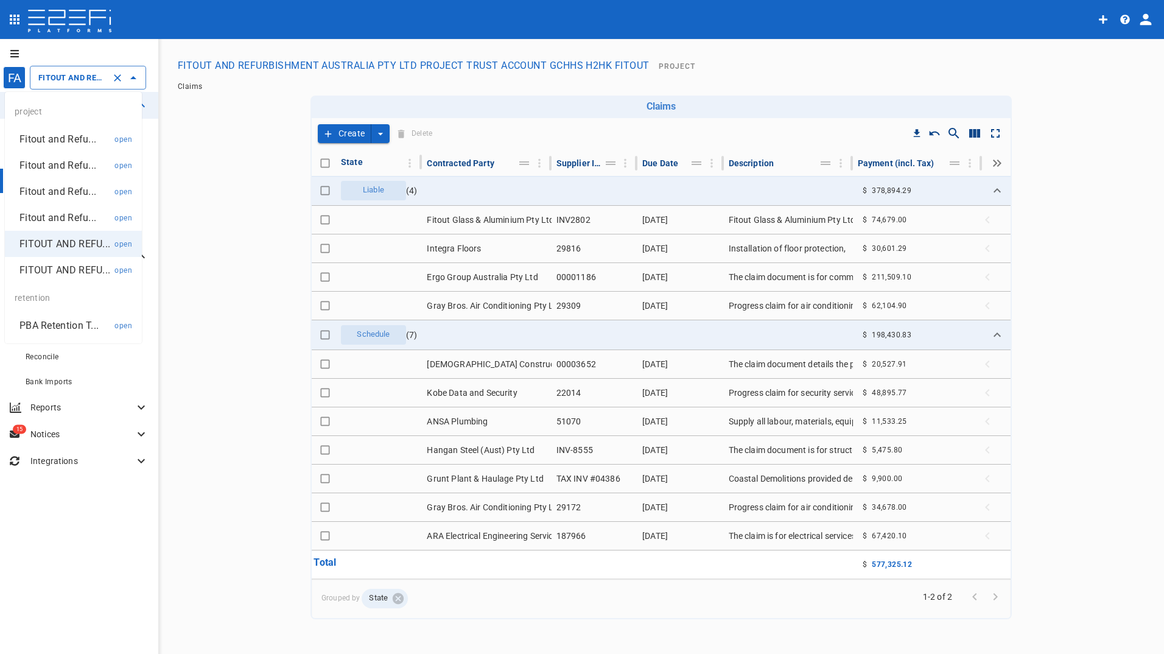
click at [51, 189] on p "Fitout and Refu..." at bounding box center [57, 191] width 77 height 14
type input "Fitout and Refurbish Pty Ltd UQ Bio Hub Project Trust Account"
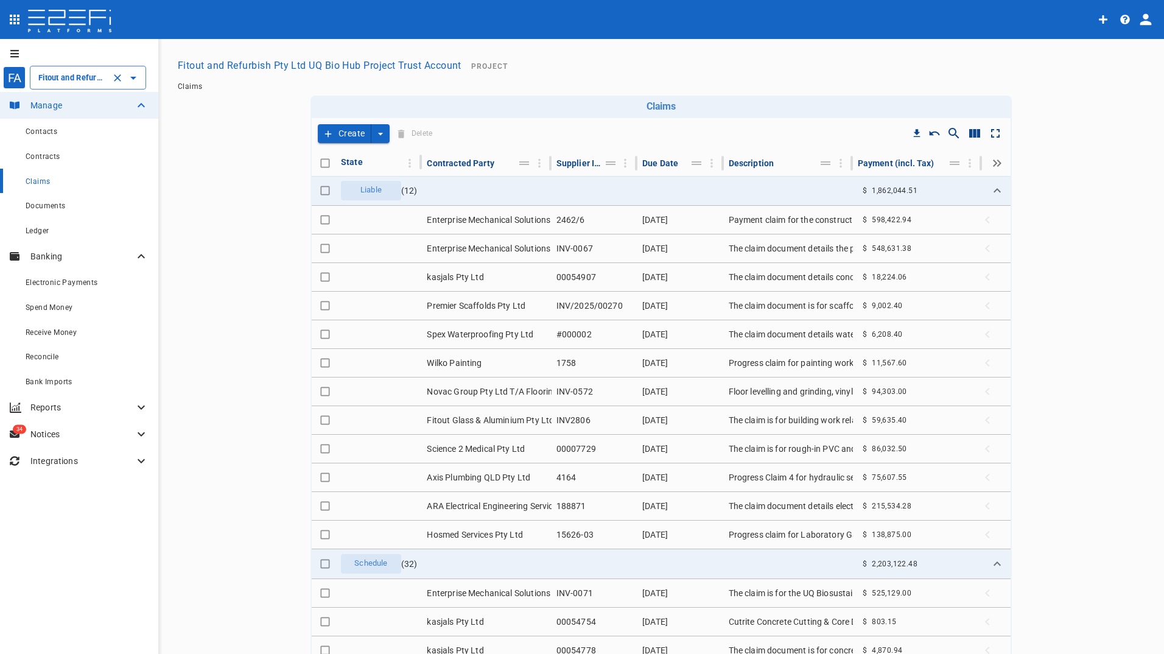
click at [345, 133] on button "Create" at bounding box center [345, 133] width 54 height 19
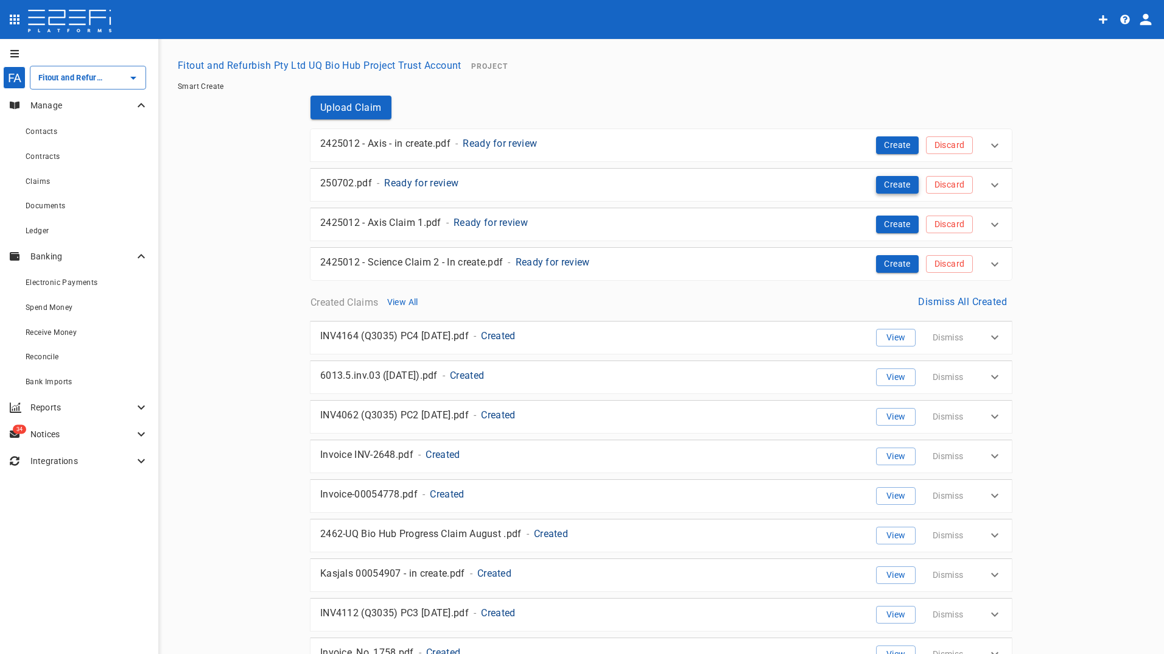
click at [893, 184] on button "Create" at bounding box center [897, 185] width 43 height 18
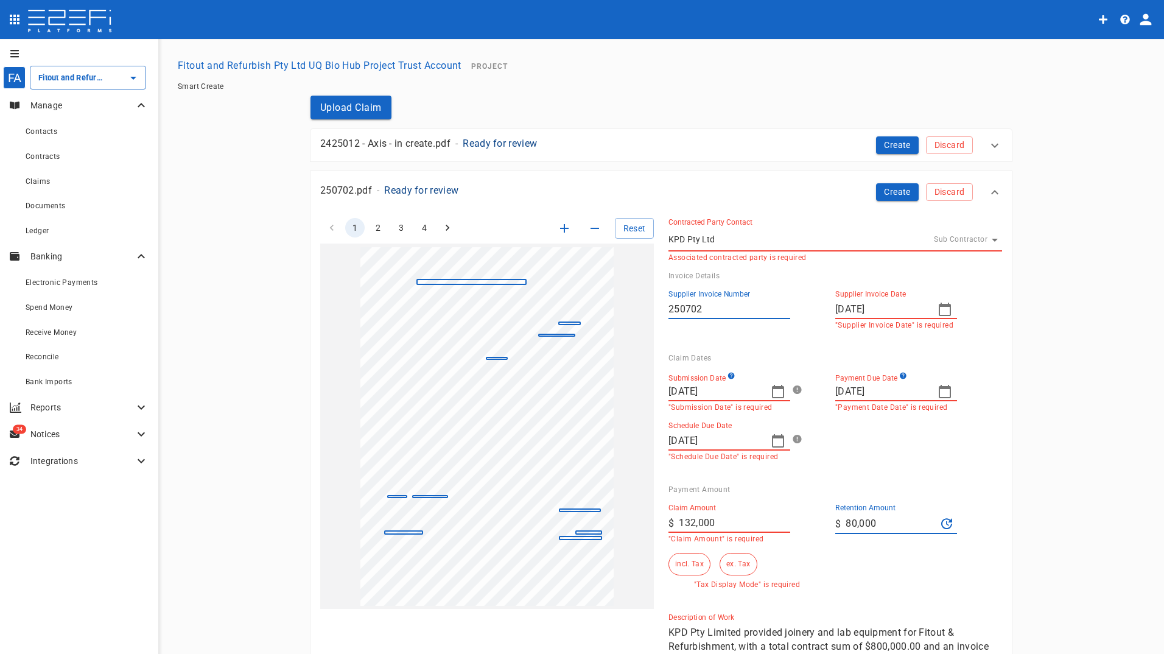
click at [772, 394] on icon "button" at bounding box center [778, 391] width 12 height 13
click at [675, 426] on icon "button" at bounding box center [675, 423] width 10 height 10
click at [749, 565] on div "31" at bounding box center [750, 566] width 10 height 13
type input "[DATE]"
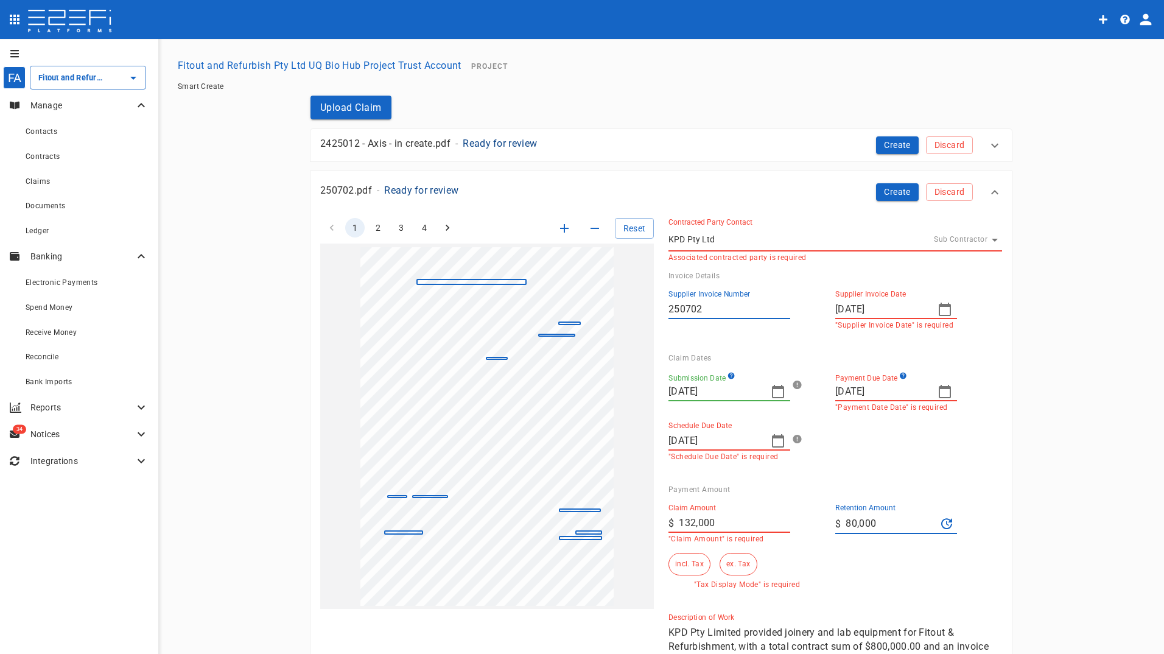
click at [942, 393] on icon "button" at bounding box center [945, 391] width 15 height 15
click at [939, 567] on div "29" at bounding box center [941, 566] width 10 height 13
type input "[DATE]"
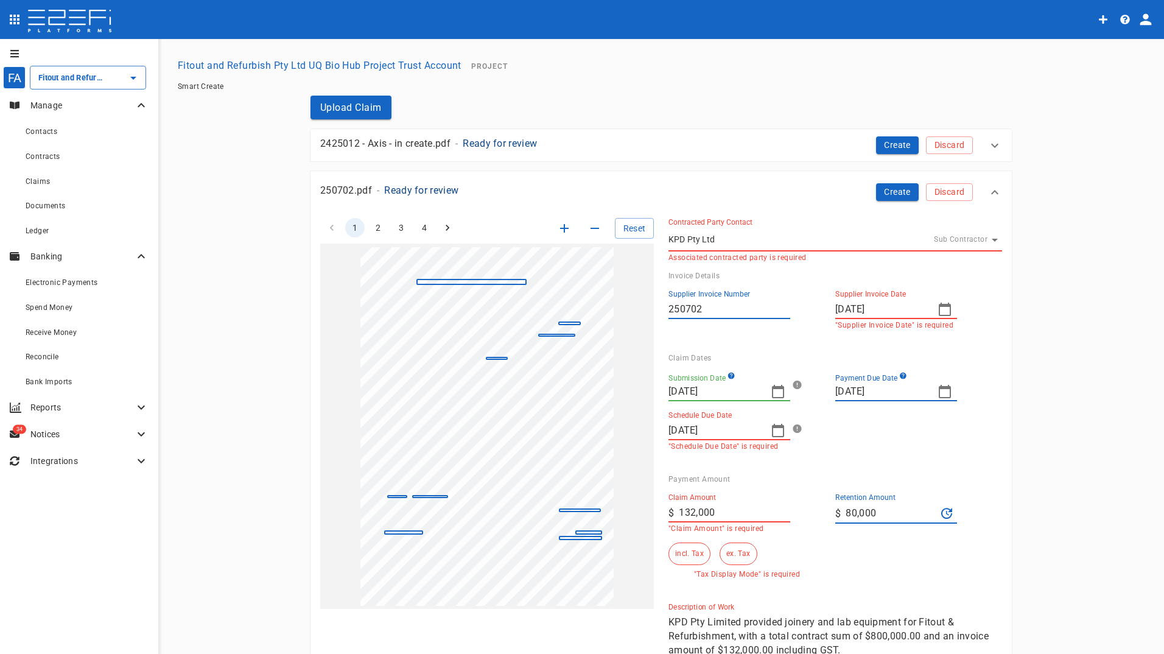
click at [775, 434] on icon "button" at bounding box center [778, 430] width 15 height 15
drag, startPoint x: 771, startPoint y: 605, endPoint x: 873, endPoint y: 468, distance: 170.2
click at [772, 605] on div "29" at bounding box center [775, 605] width 10 height 13
type input "[DATE]"
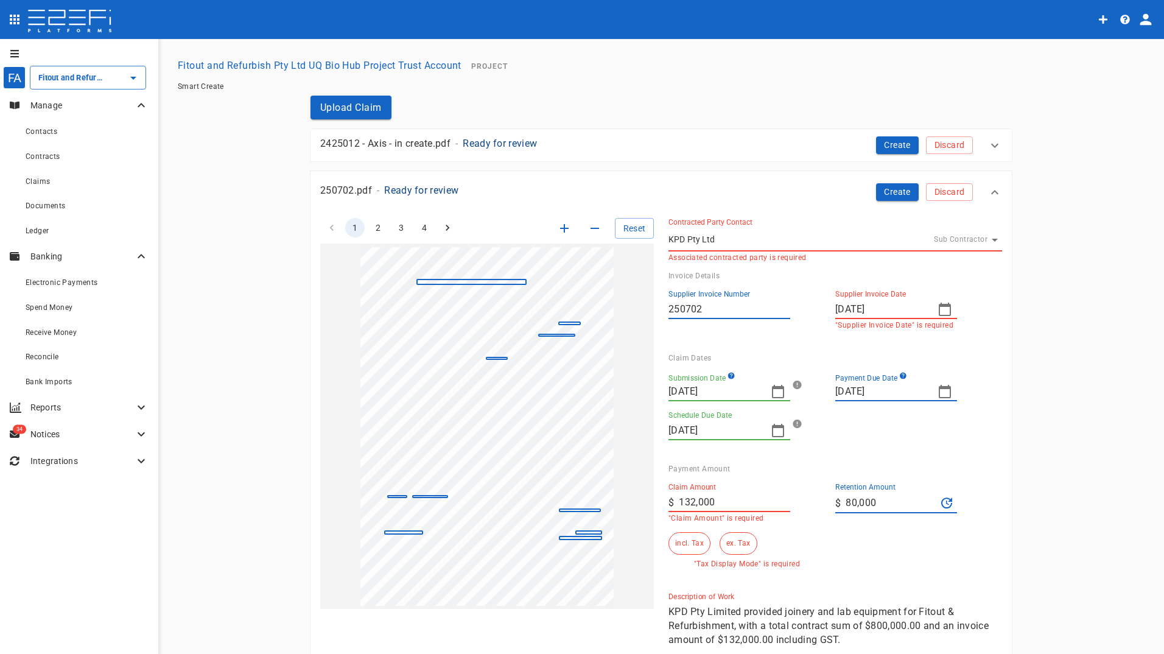
click at [720, 508] on input "132,000" at bounding box center [734, 502] width 111 height 19
drag, startPoint x: 722, startPoint y: 502, endPoint x: 613, endPoint y: 496, distance: 109.2
click at [616, 498] on div "1 2 3 4 Reset SupplierInvoiceNumber: 250702 ClaimAmount: 132000.00 GSTAmount: 1…" at bounding box center [654, 438] width 697 height 471
type input "120,000"
click at [860, 501] on input "80,000" at bounding box center [891, 502] width 91 height 19
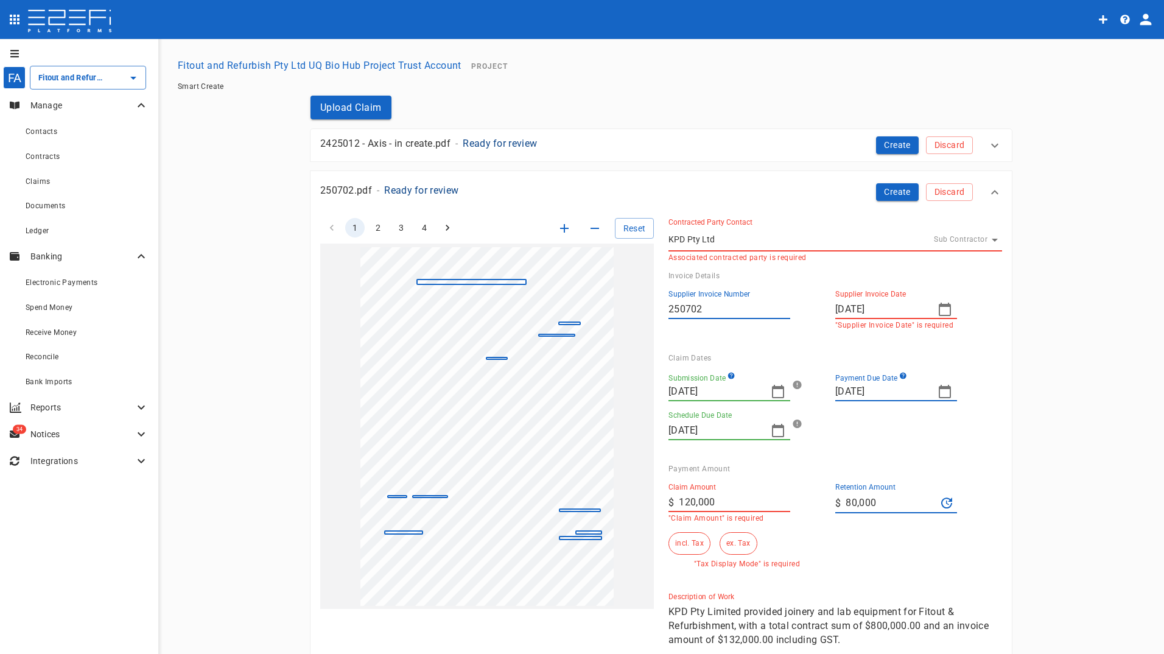
drag, startPoint x: 879, startPoint y: 501, endPoint x: 764, endPoint y: 501, distance: 114.5
click at [767, 501] on div "Claim Amount ​ $ 120,000 "Claim Amount" is required Retention Amount ​ $ 80,000…" at bounding box center [826, 520] width 334 height 95
type input "0"
click at [798, 519] on div "Claim Amount ​ $ 120,000 "Claim Amount" is required" at bounding box center [747, 503] width 157 height 40
click at [737, 541] on button "ex. Tax" at bounding box center [738, 543] width 37 height 23
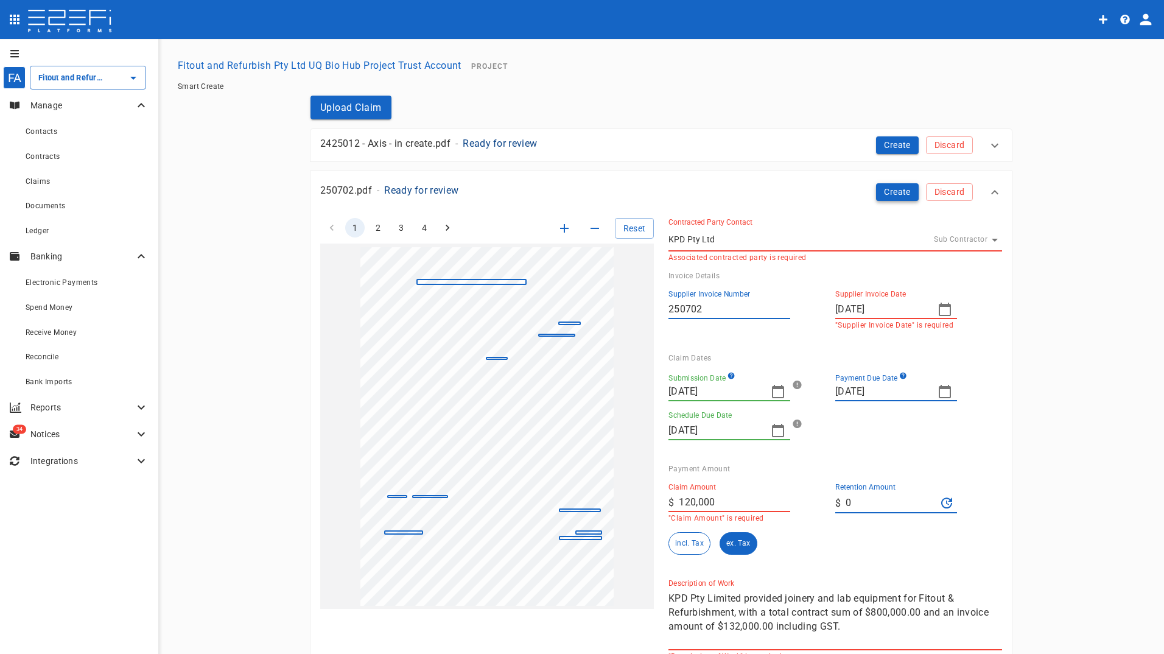
click at [891, 193] on button "Create" at bounding box center [897, 192] width 43 height 18
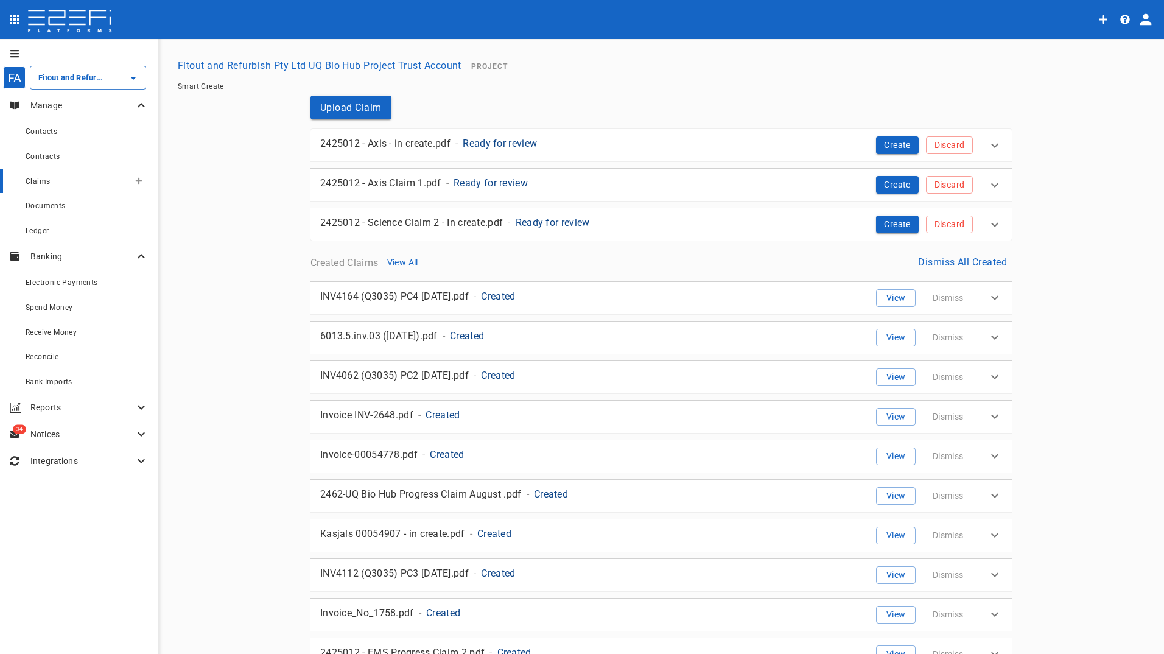
click at [52, 181] on div "Claims" at bounding box center [78, 181] width 104 height 15
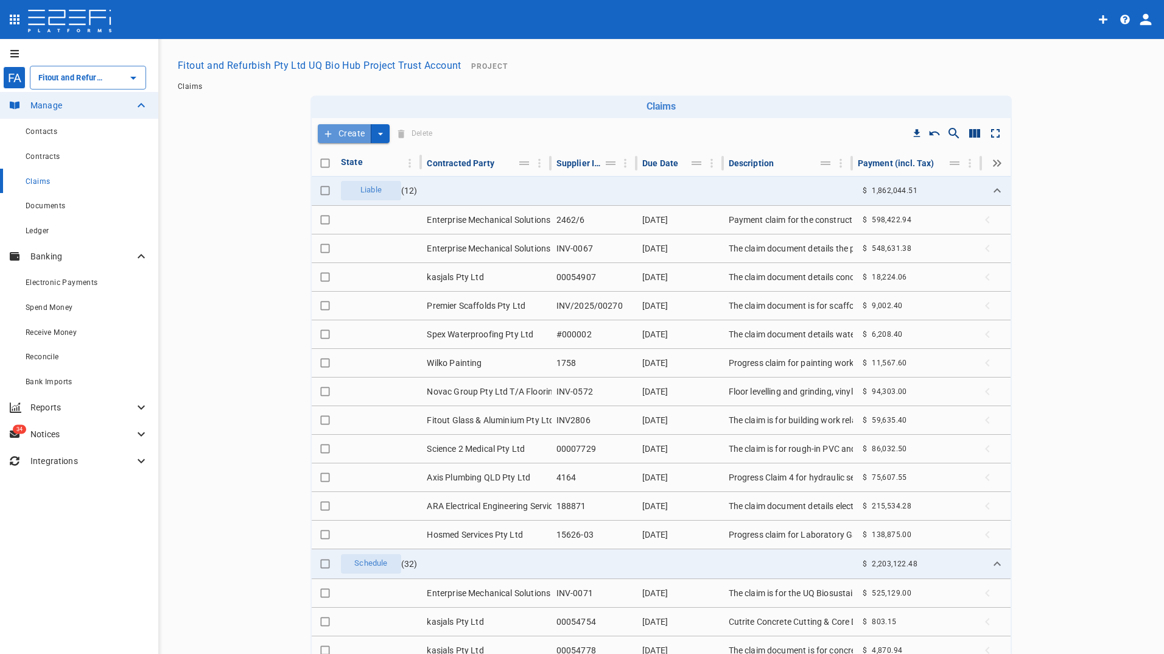
click at [345, 132] on button "Create" at bounding box center [345, 133] width 54 height 19
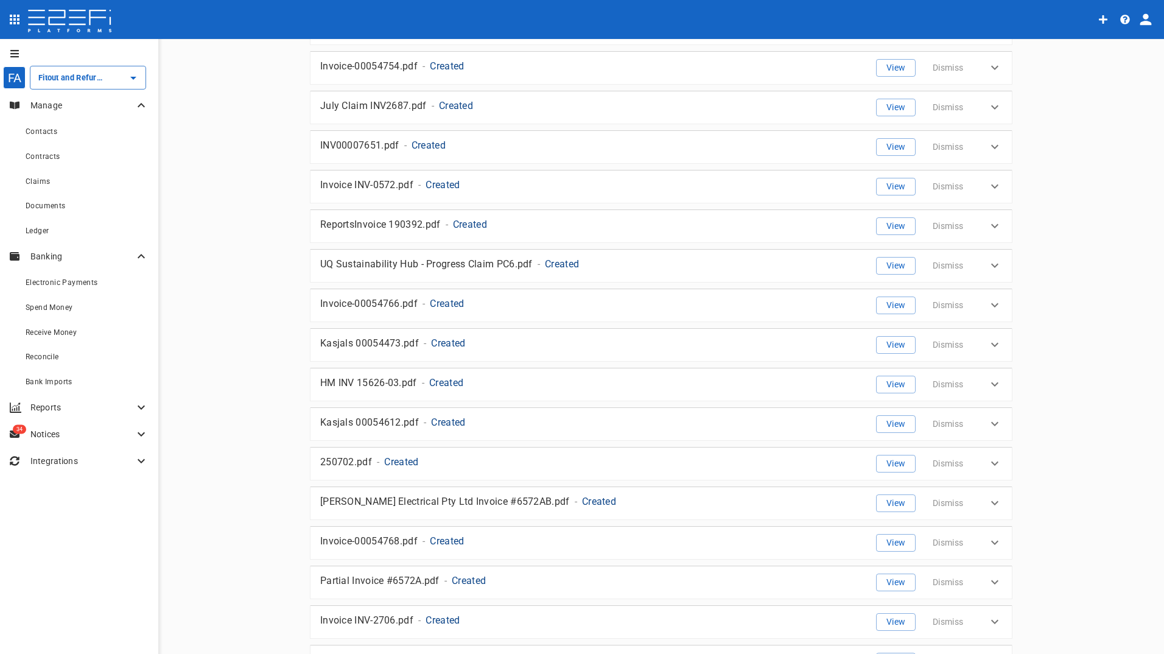
scroll to position [1279, 0]
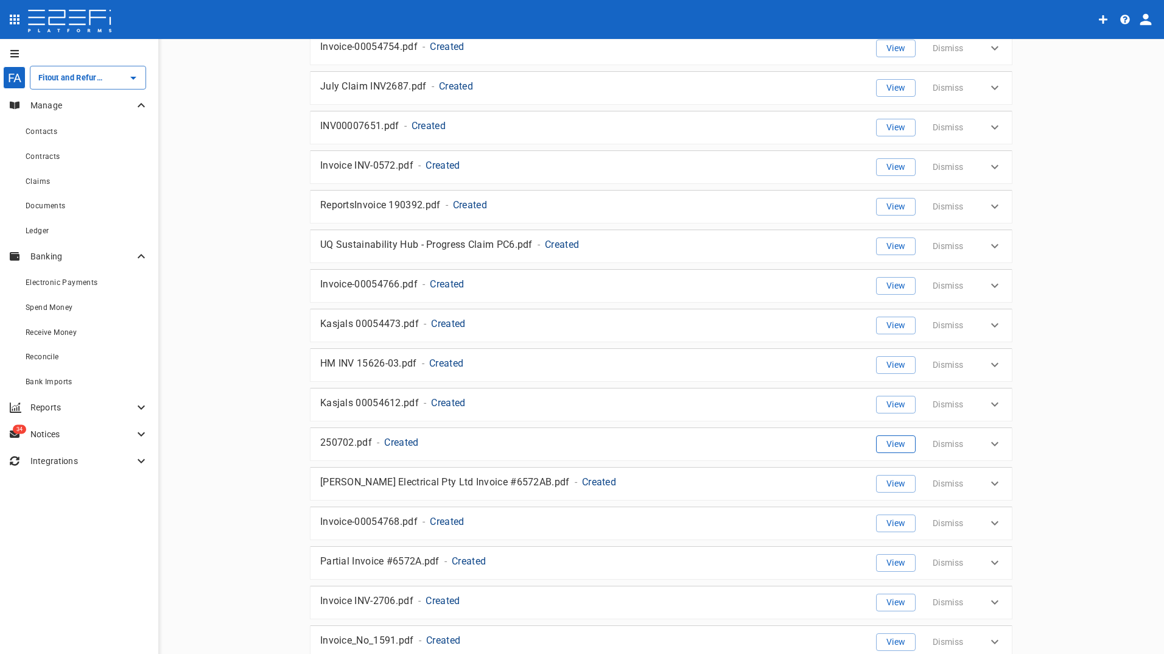
click at [894, 446] on button "View" at bounding box center [896, 444] width 40 height 18
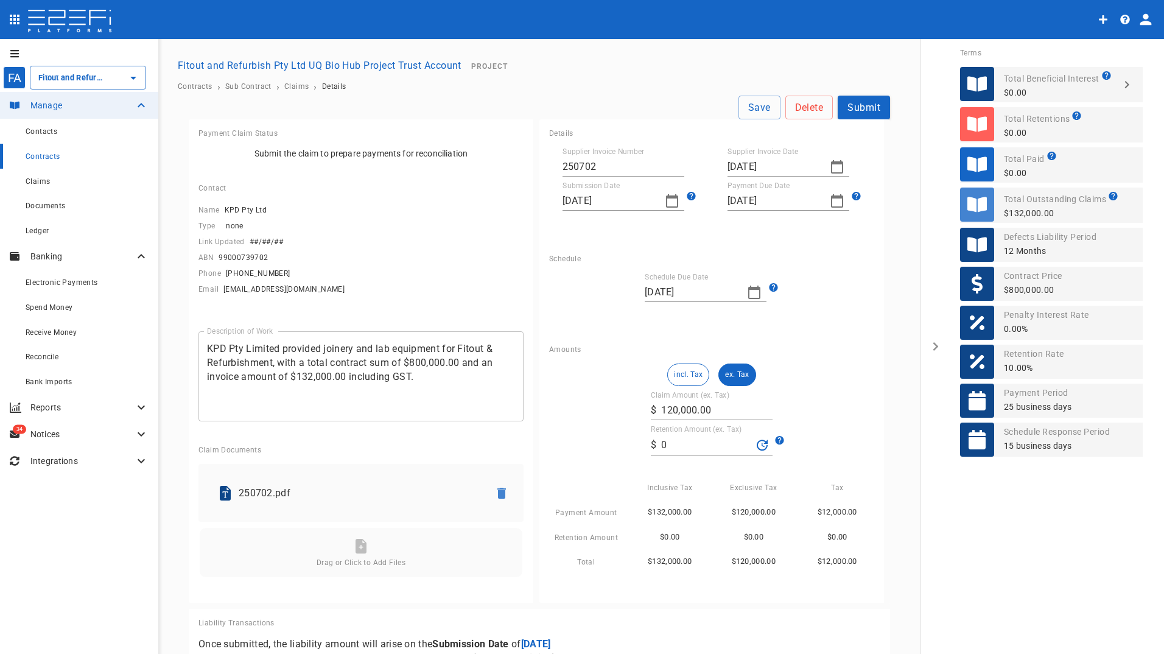
click at [662, 446] on input "0" at bounding box center [706, 444] width 91 height 19
click at [857, 111] on button "Submit" at bounding box center [864, 108] width 52 height 24
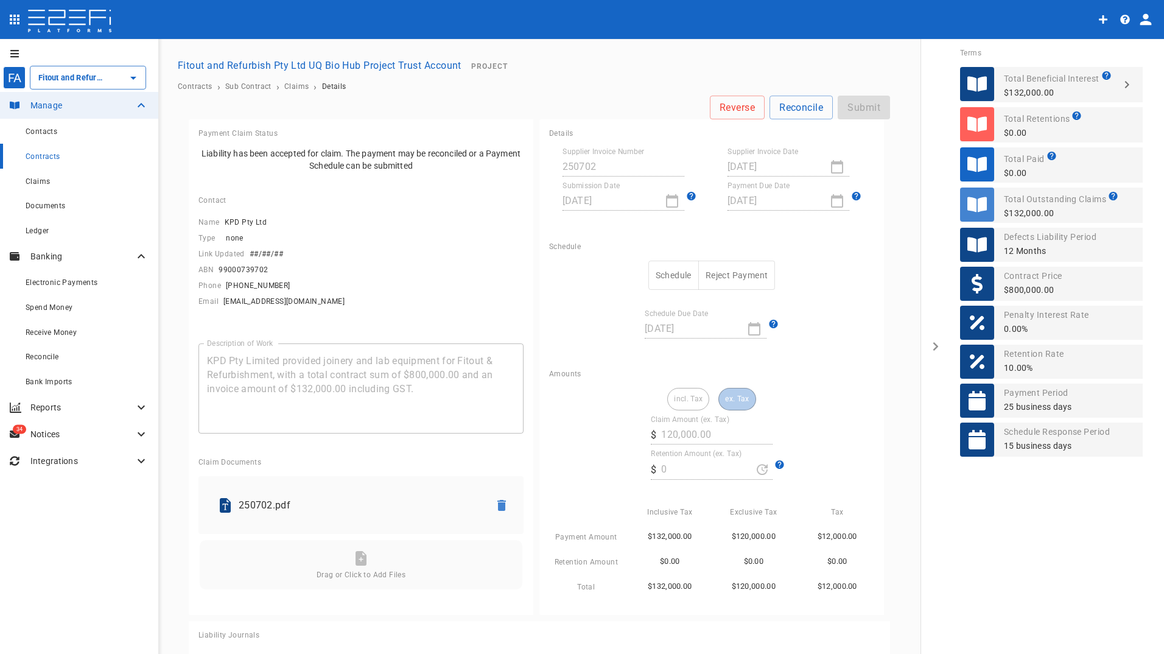
click at [664, 274] on button "Schedule" at bounding box center [673, 276] width 51 height 30
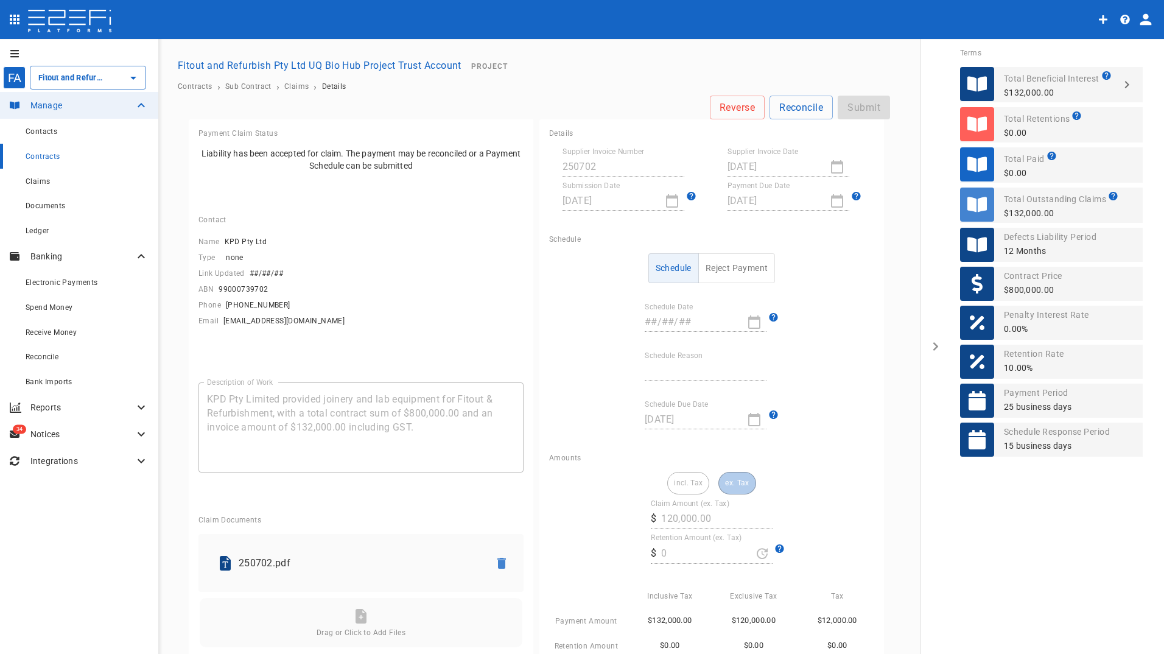
type input "[DATE]"
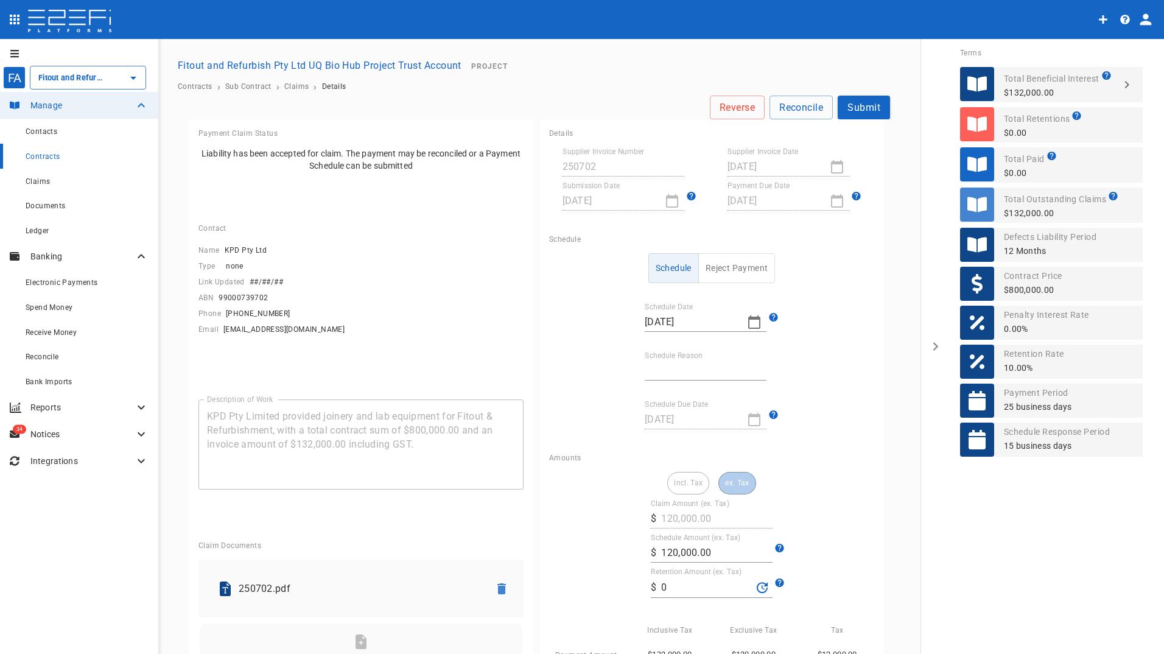
click at [686, 361] on input "Schedule Reason" at bounding box center [706, 370] width 122 height 19
type input "Retention retained"
click at [677, 583] on input "0" at bounding box center [706, 587] width 91 height 19
click at [821, 525] on div "incl. Tax ex. Tax Claim Amount (ex. Tax) ​ $ 120,000.00 Schedule Amount (ex. Ta…" at bounding box center [711, 592] width 325 height 240
click at [857, 107] on button "Submit" at bounding box center [864, 108] width 52 height 24
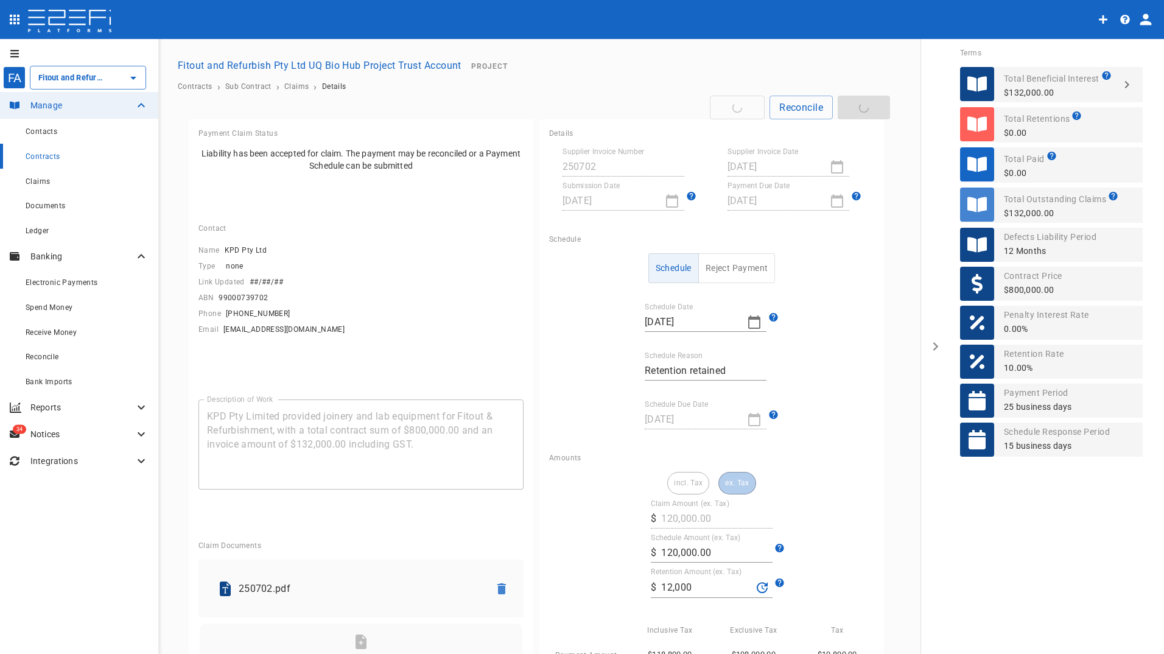
type input "12,000"
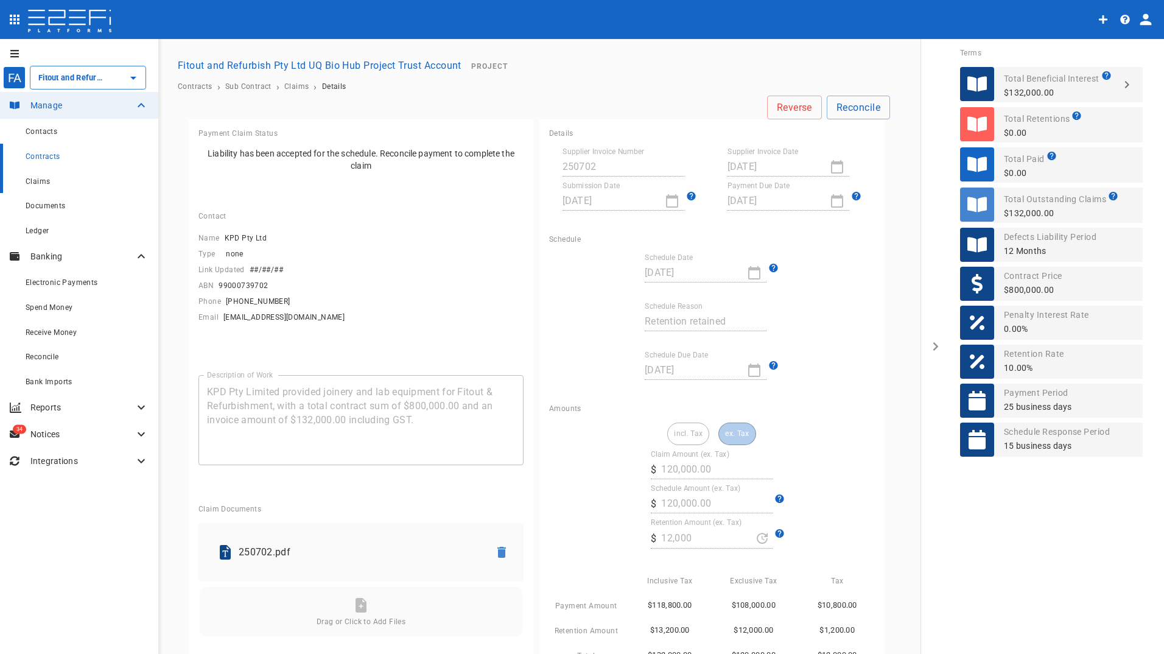
click at [46, 181] on span "Claims" at bounding box center [38, 181] width 24 height 9
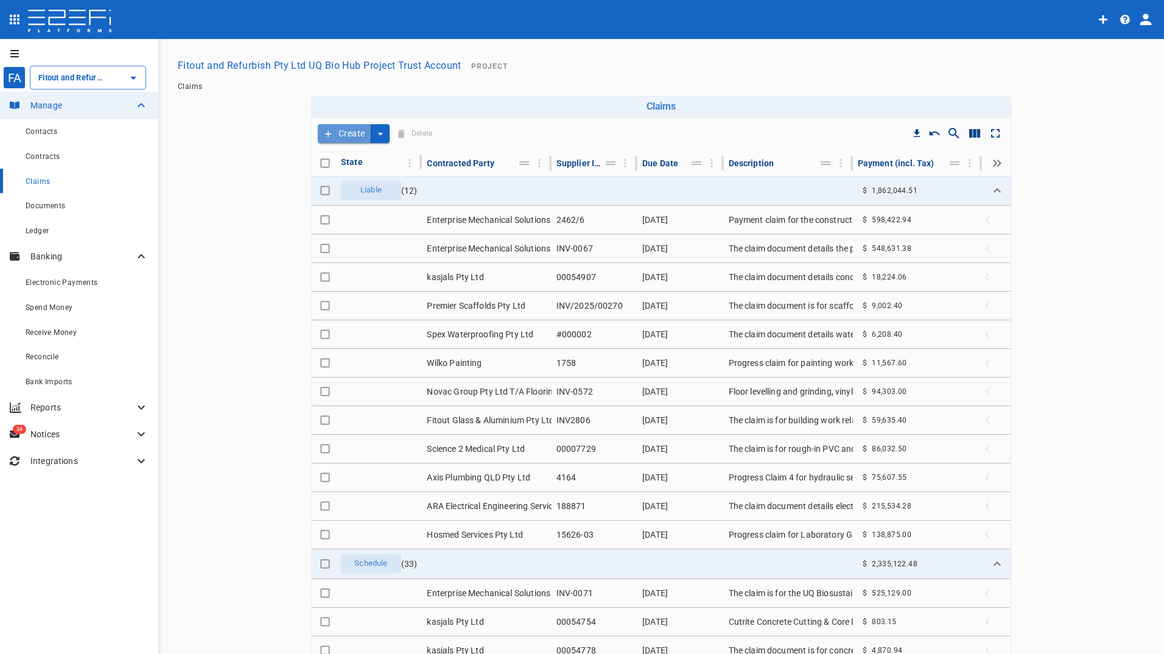
click at [347, 136] on button "Create" at bounding box center [345, 133] width 54 height 19
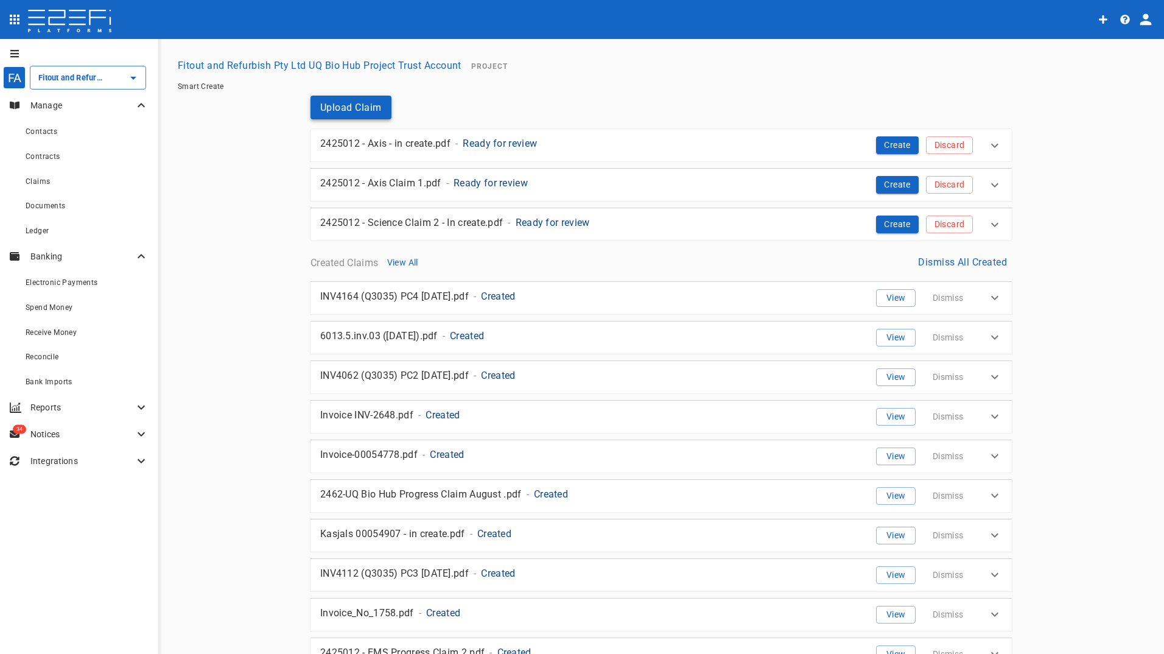
click at [351, 110] on button "Upload Claim" at bounding box center [351, 108] width 81 height 24
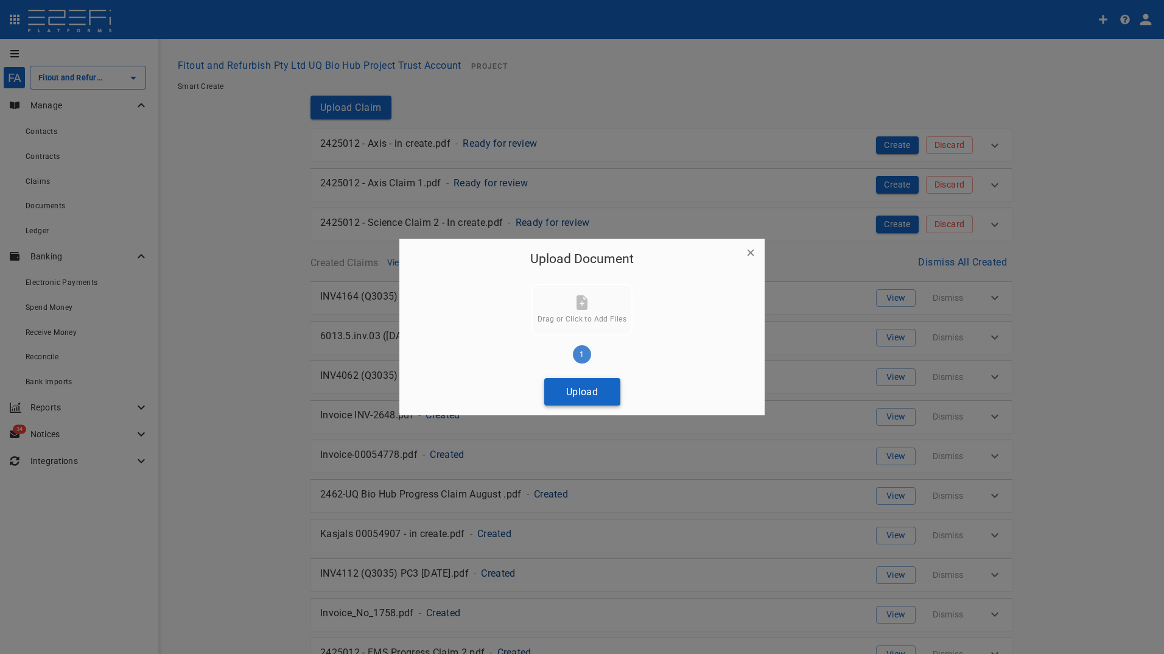
click at [586, 401] on button "Upload" at bounding box center [582, 391] width 76 height 27
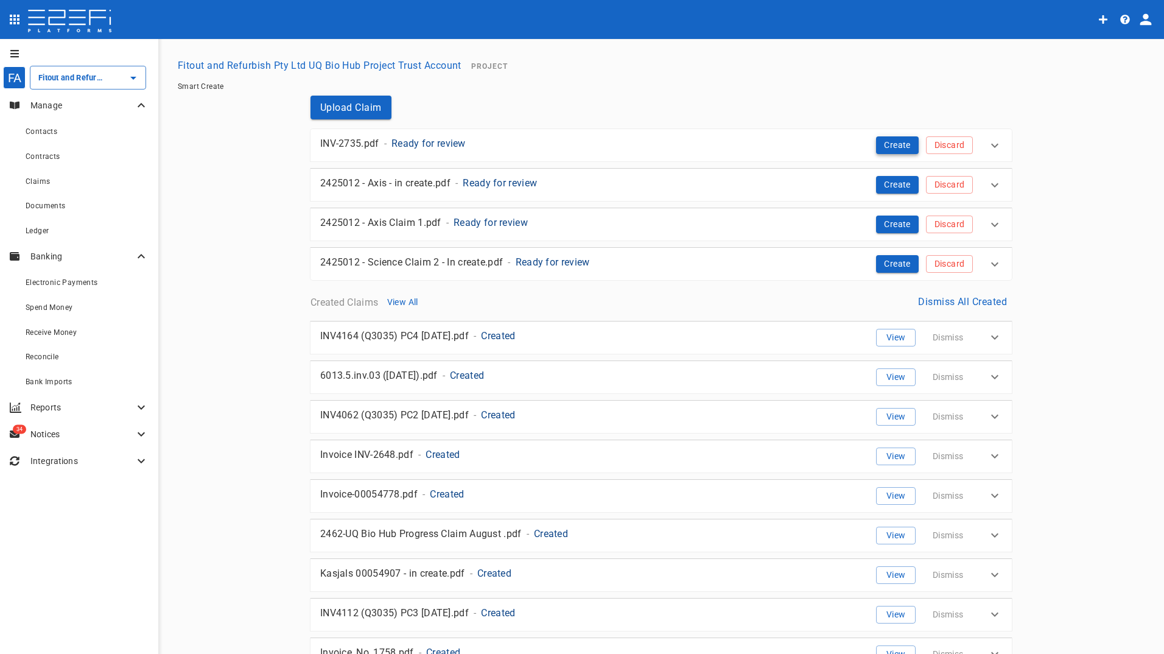
click at [885, 148] on button "Create" at bounding box center [897, 145] width 43 height 18
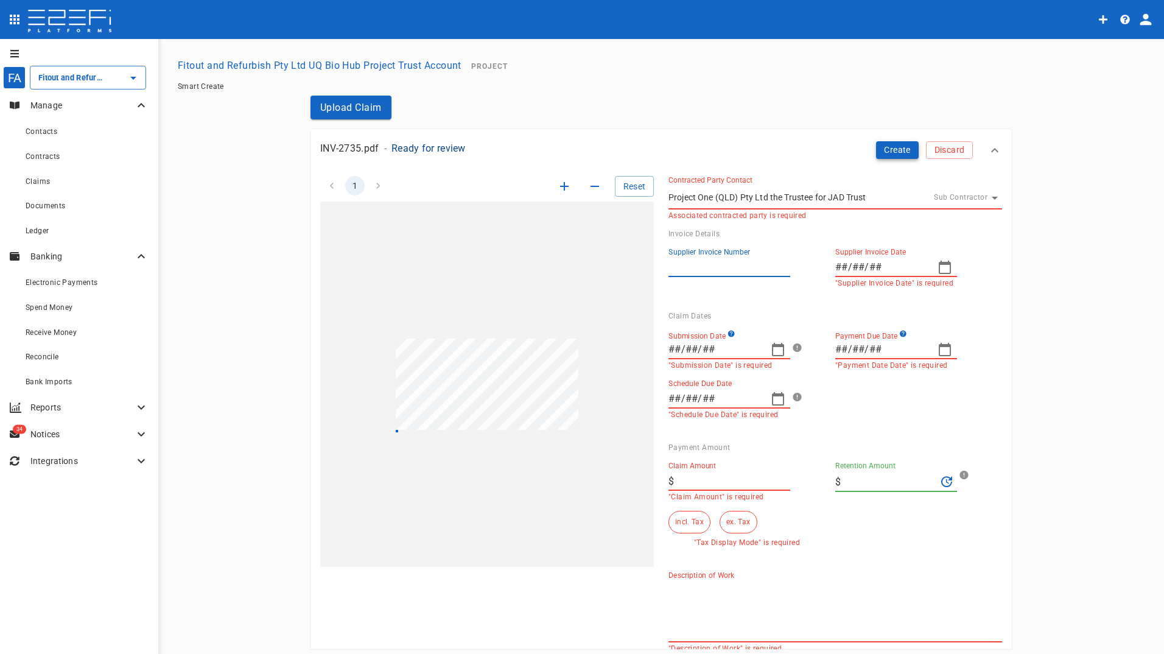
type input "INV-2735"
type input "[DATE]"
type textarea "Payment claim for building work under the Building and Construction Industry Pa…"
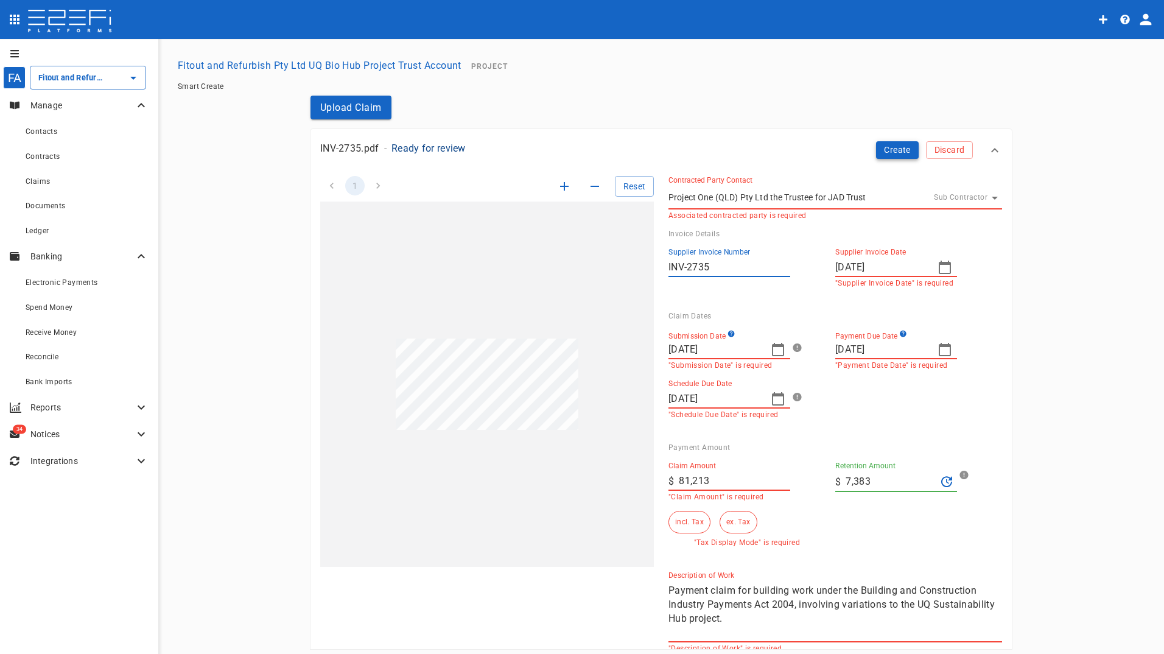
type input "[DATE]"
type input "81,213"
type input "7,383"
click at [745, 350] on input "[DATE]" at bounding box center [715, 349] width 93 height 19
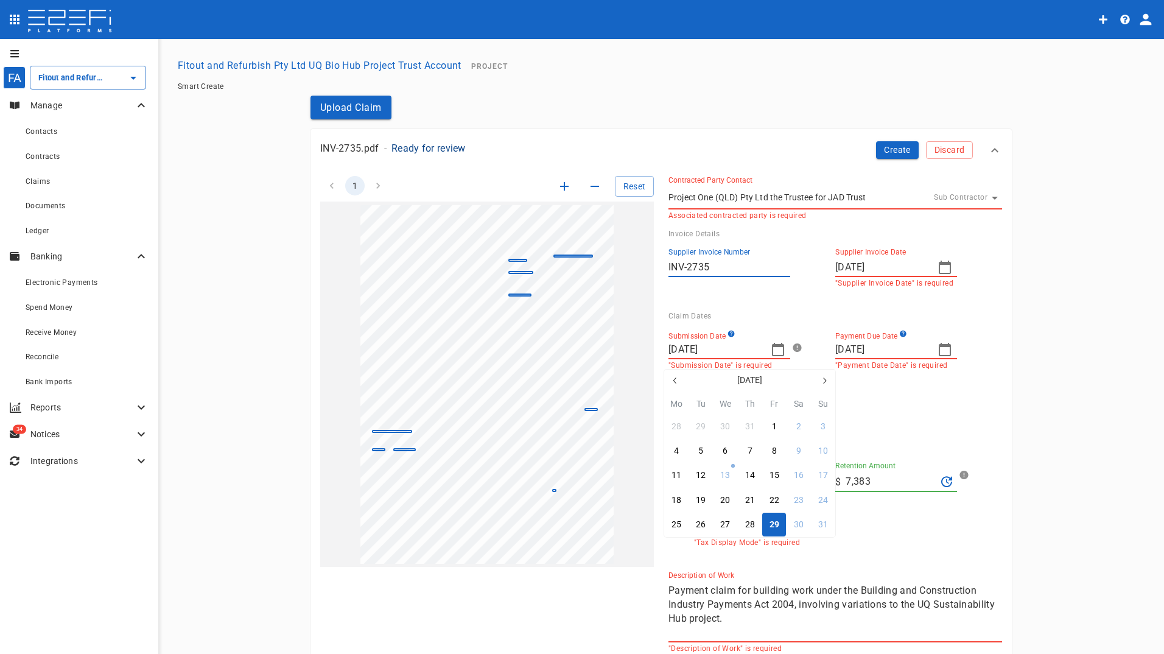
click at [770, 346] on div at bounding box center [582, 327] width 1164 height 654
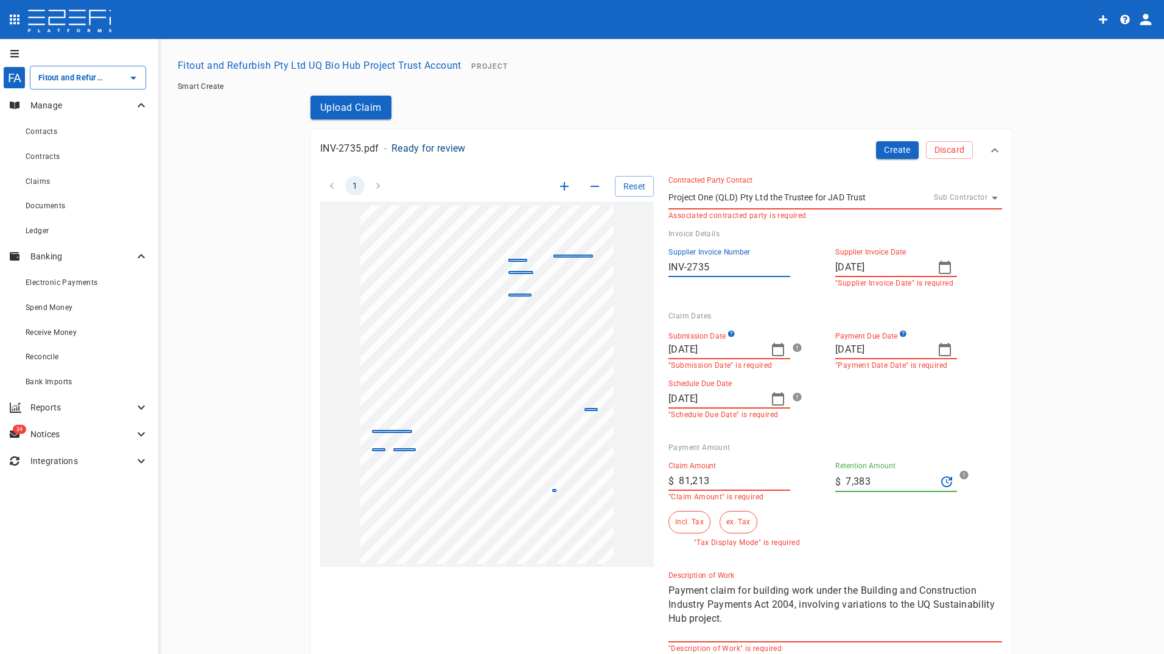
click at [913, 347] on input "[DATE]" at bounding box center [881, 349] width 93 height 19
drag, startPoint x: 733, startPoint y: 400, endPoint x: 758, endPoint y: 395, distance: 25.4
click at [734, 399] on div at bounding box center [582, 327] width 1164 height 654
click at [776, 399] on icon "button" at bounding box center [778, 398] width 15 height 15
click at [775, 476] on div "5" at bounding box center [774, 475] width 5 height 13
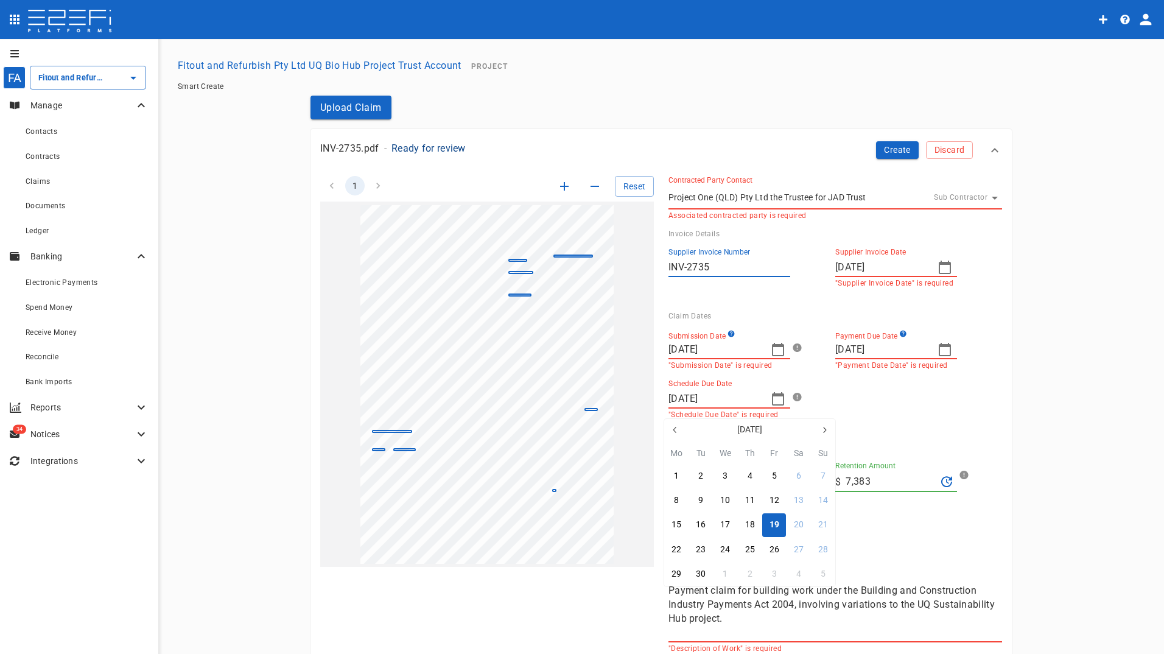
type input "[DATE]"
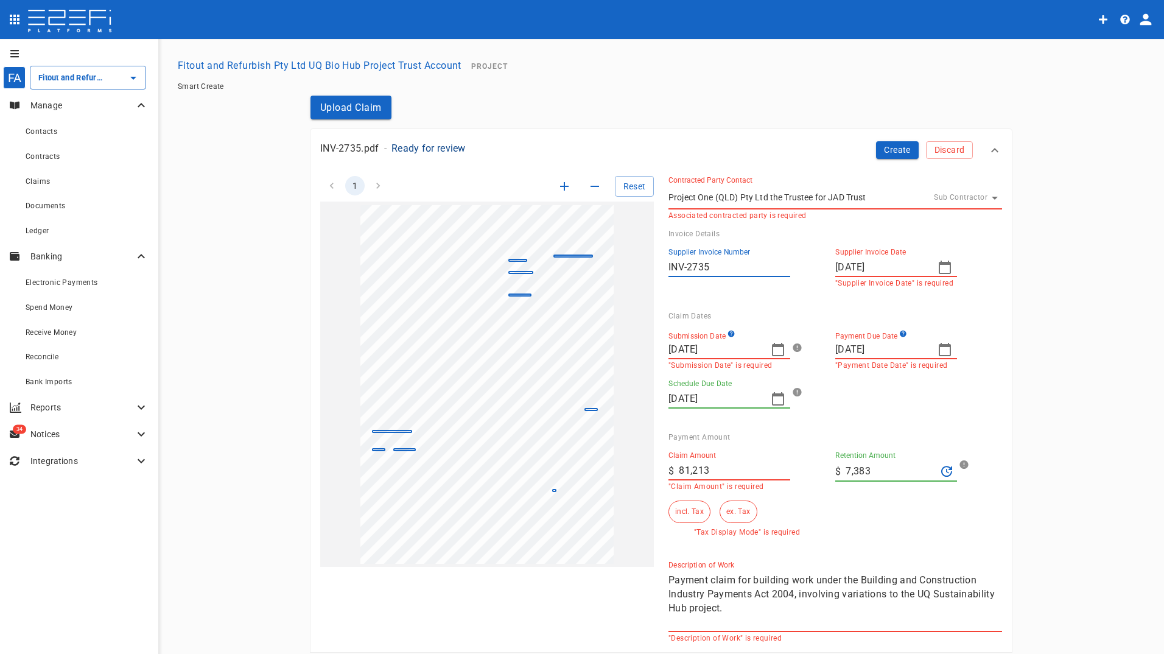
click at [889, 466] on input "7,383" at bounding box center [891, 471] width 91 height 19
click at [596, 467] on div "1 Reset SupplierInvoiceNumber: INV-2735 ClaimAmount: 81213.00 GSTAmount: 7383.0…" at bounding box center [654, 401] width 697 height 481
click at [745, 474] on input "73,830" at bounding box center [734, 470] width 111 height 19
type input "73,830"
drag, startPoint x: 833, startPoint y: 463, endPoint x: 742, endPoint y: 398, distance: 111.7
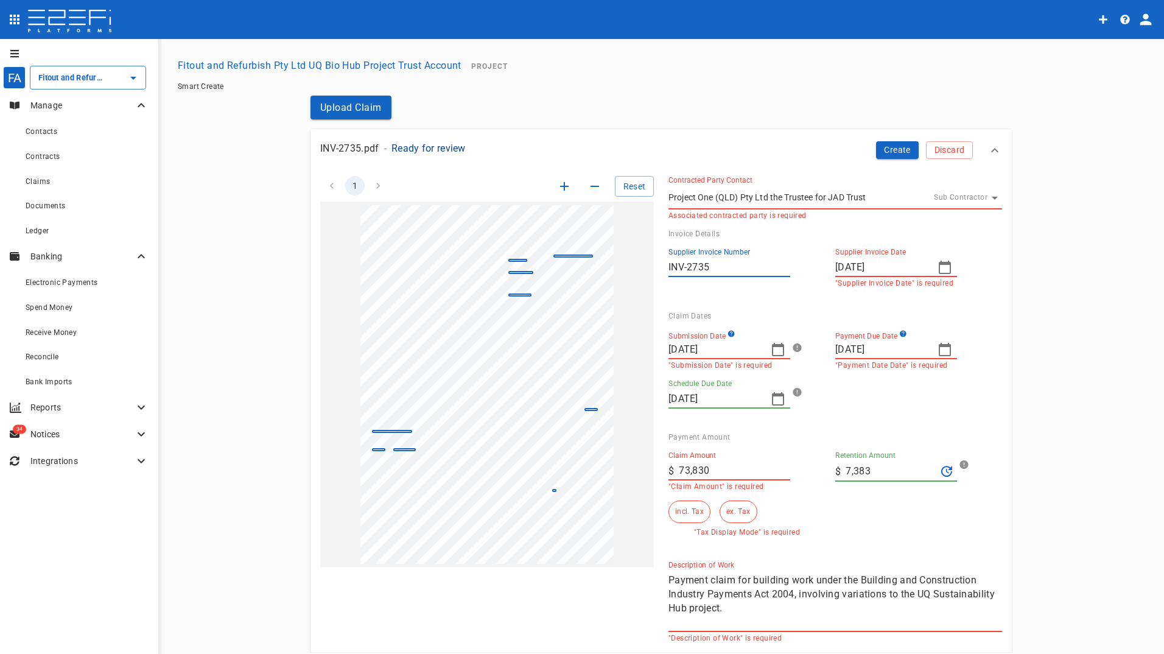
click at [796, 464] on div "Claim Amount ​ $ 73,830 "Claim Amount" is required Retention Amount ​ $ 7,383 i…" at bounding box center [826, 488] width 334 height 95
type input "0"
click at [742, 512] on button "ex. Tax" at bounding box center [738, 511] width 37 height 23
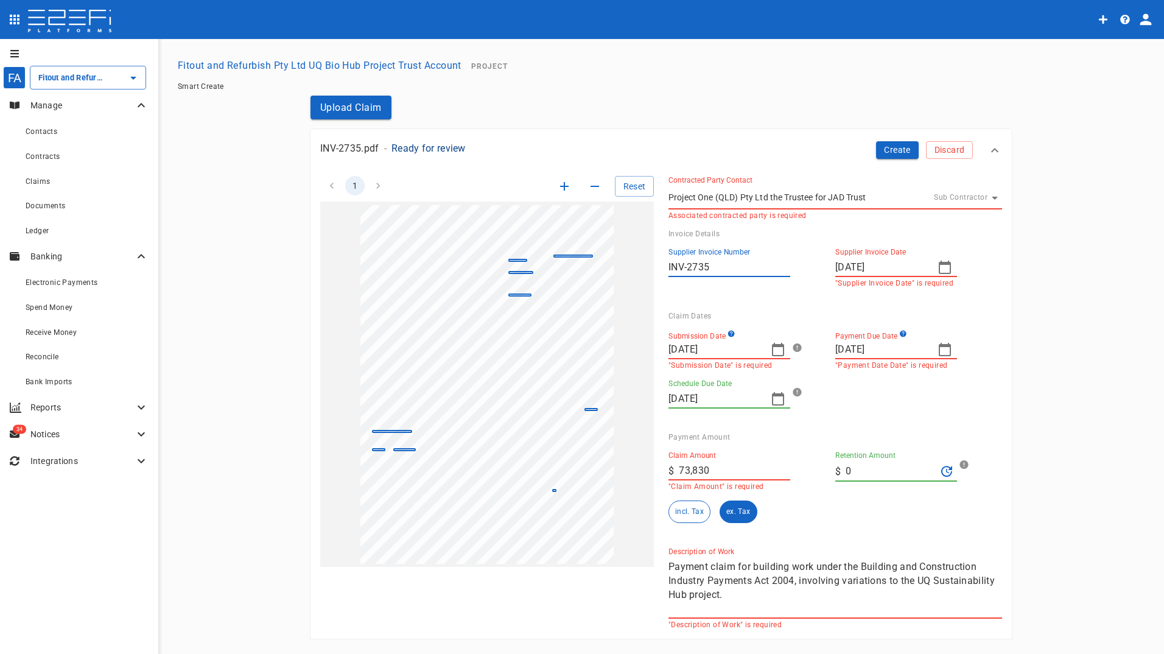
click at [907, 530] on div "Claim Amount ​ $ 73,830 "Claim Amount" is required Retention Amount ​ $ 0 incl.…" at bounding box center [831, 489] width 324 height 96
click at [882, 147] on button "Create" at bounding box center [897, 150] width 43 height 18
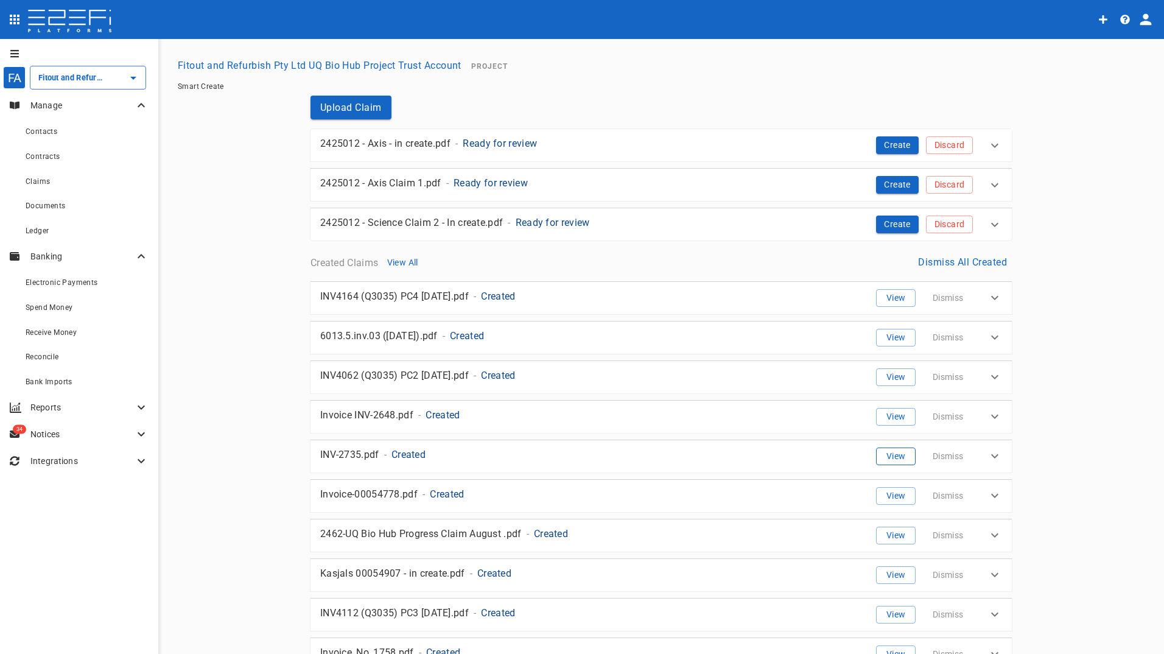
click at [899, 456] on button "View" at bounding box center [896, 457] width 40 height 18
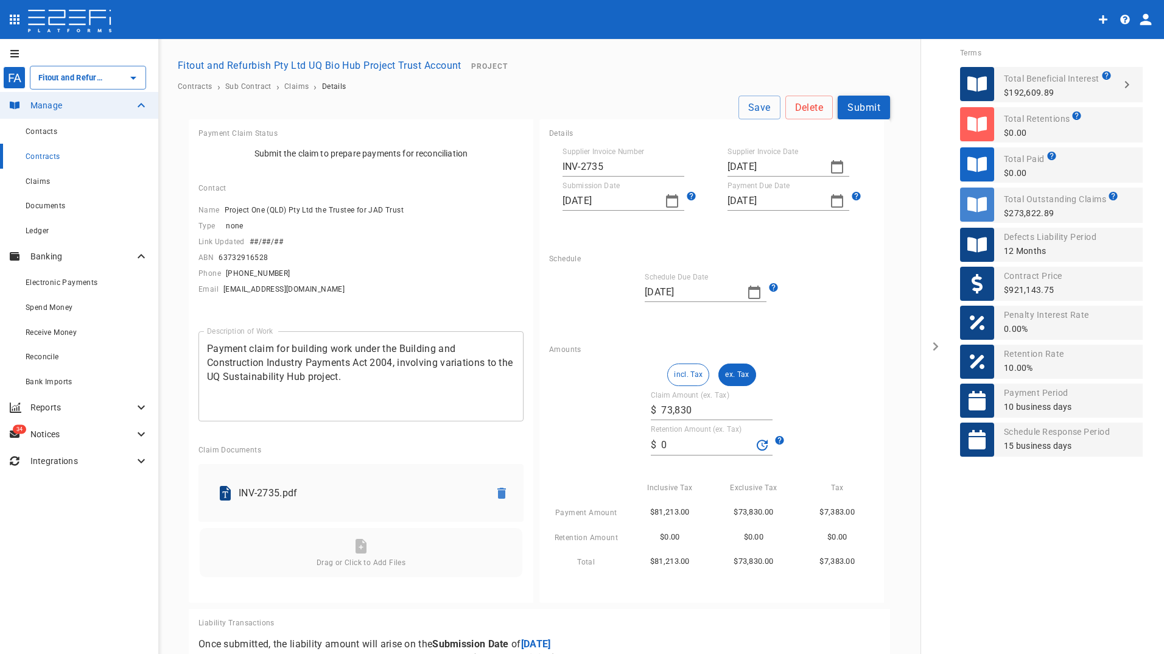
click at [858, 108] on button "Submit" at bounding box center [864, 108] width 52 height 24
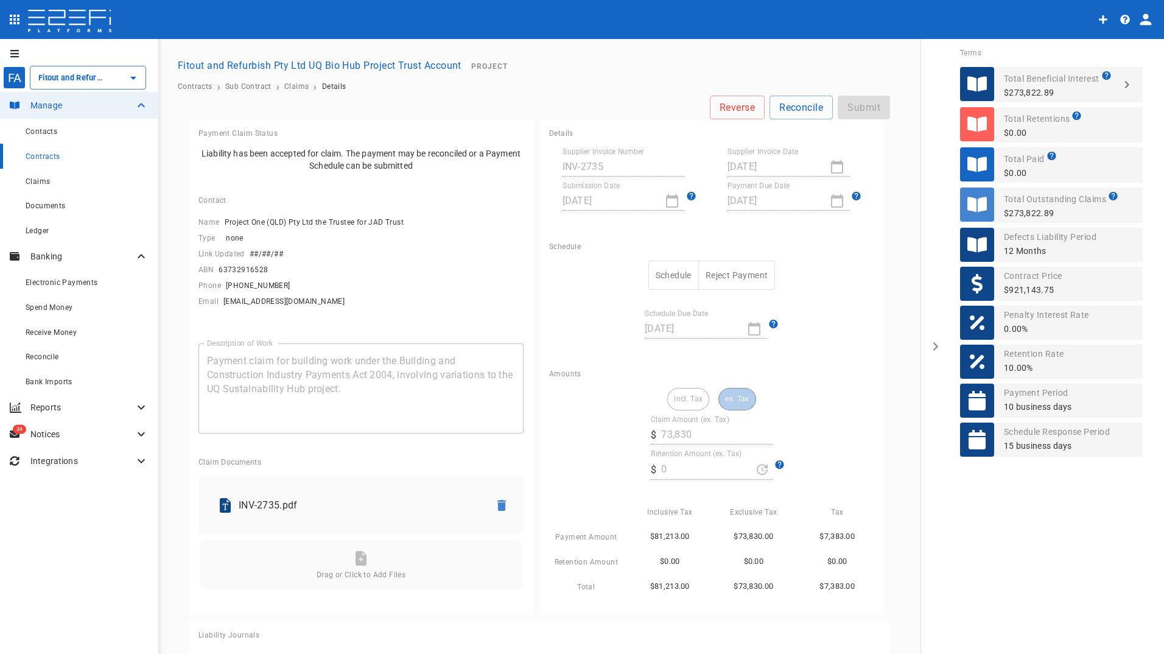
click at [658, 270] on button "Schedule" at bounding box center [673, 276] width 51 height 30
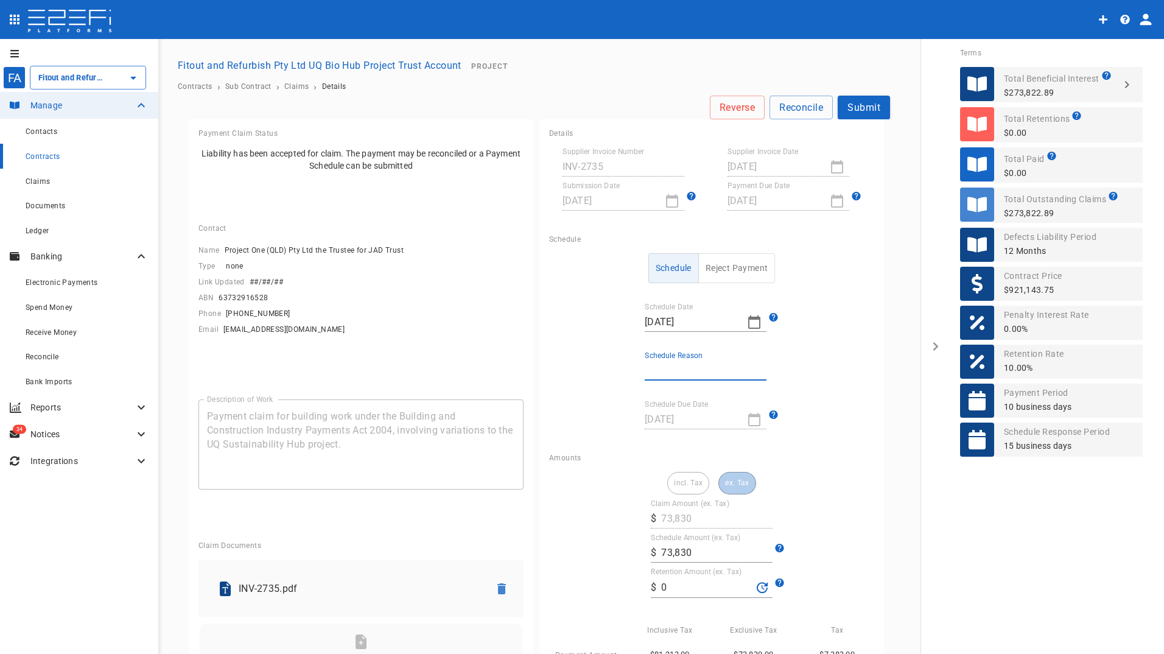
click at [676, 367] on input "Schedule Reason" at bounding box center [706, 370] width 122 height 19
type input "Retention retained"
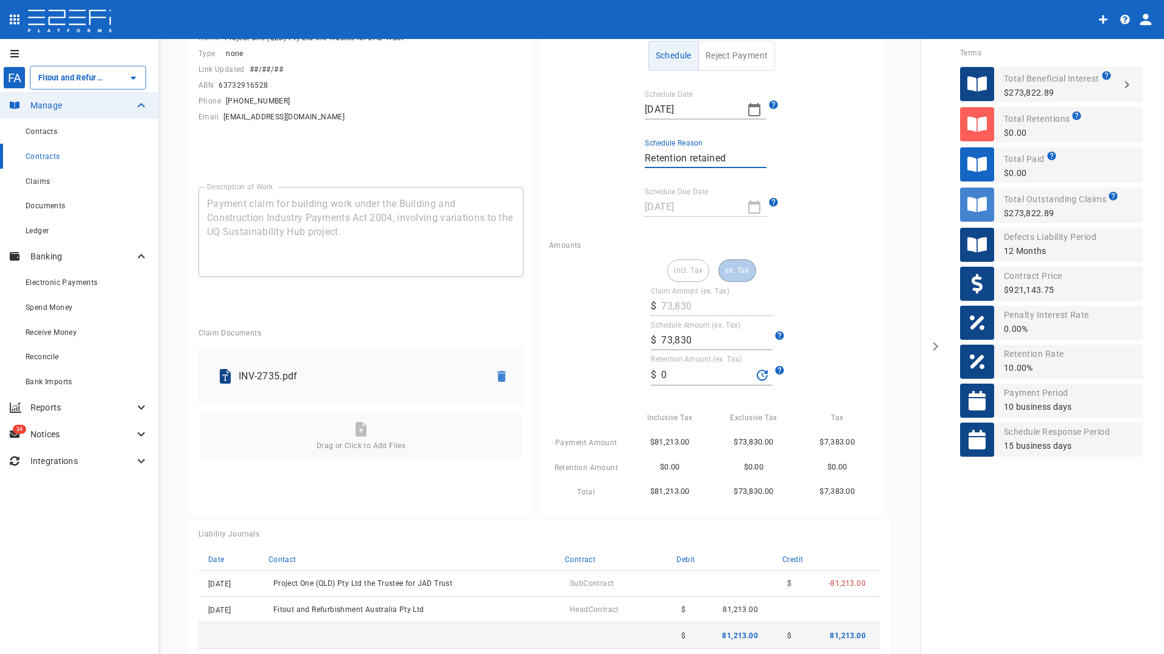
scroll to position [244, 0]
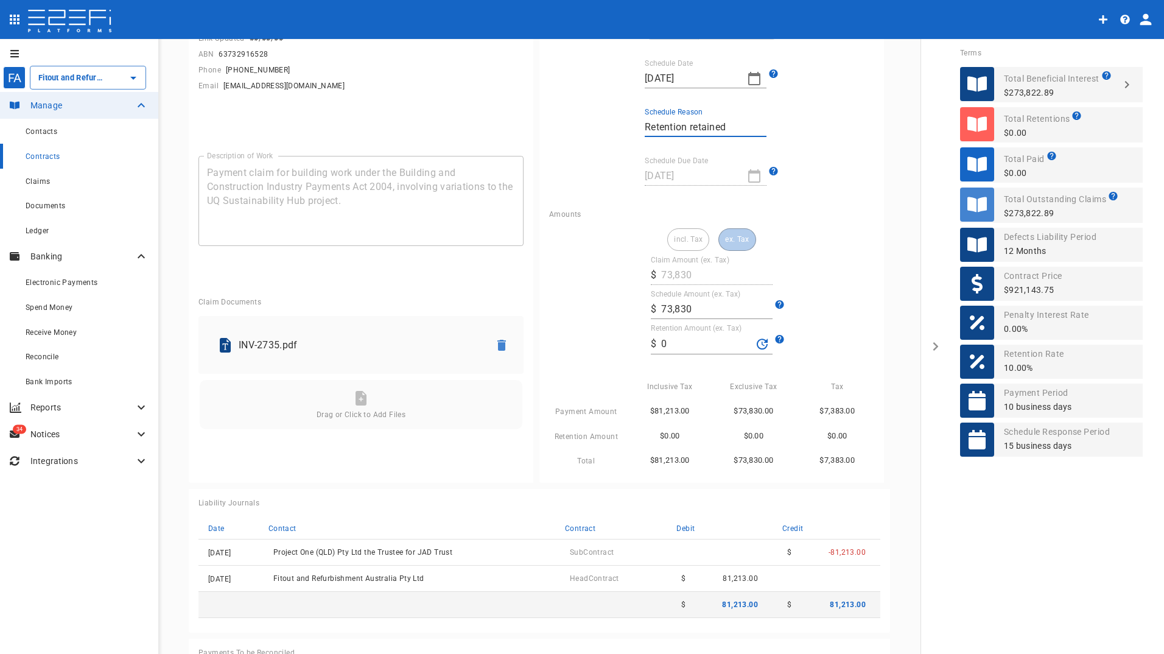
click at [681, 347] on input "0" at bounding box center [706, 343] width 91 height 19
drag, startPoint x: 696, startPoint y: 309, endPoint x: 608, endPoint y: 306, distance: 88.4
click at [608, 306] on div "incl. Tax ex. Tax Claim Amount (ex. Tax) ​ $ 73,830 Schedule Amount (ex. Tax) ​…" at bounding box center [711, 348] width 325 height 240
type input "26,802"
click at [732, 122] on input "Retention retained" at bounding box center [706, 127] width 122 height 19
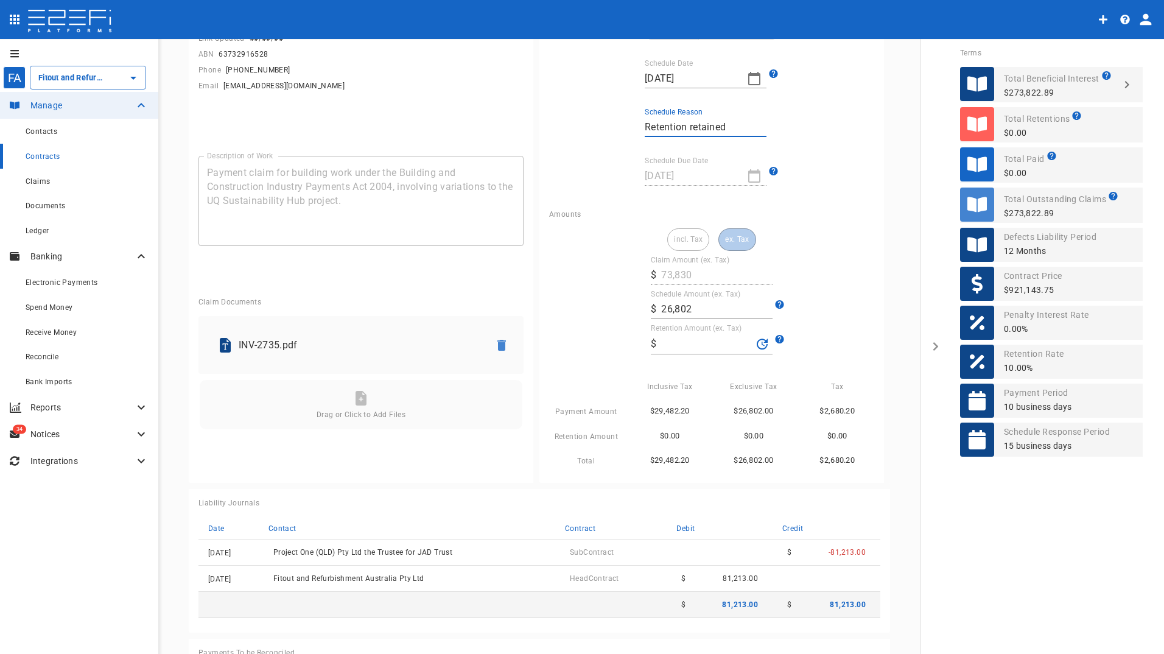
drag, startPoint x: 734, startPoint y: 132, endPoint x: 556, endPoint y: 127, distance: 177.9
click at [560, 131] on div "Schedule Reject Payment Schedule Date [DATE] Schedule Reason Retention retained…" at bounding box center [711, 98] width 325 height 176
type input "Works not completed in full"
click at [668, 346] on input "Retention Amount (ex. Tax)" at bounding box center [706, 343] width 91 height 19
click at [712, 376] on div "Exclusive Tax" at bounding box center [749, 381] width 84 height 25
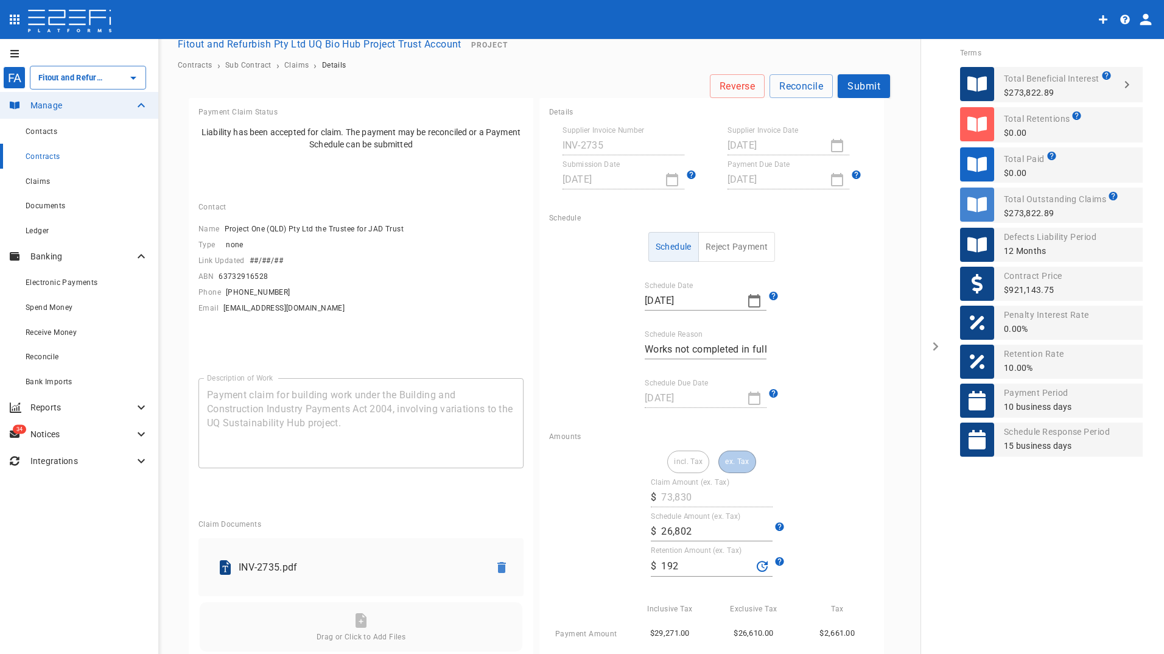
scroll to position [0, 0]
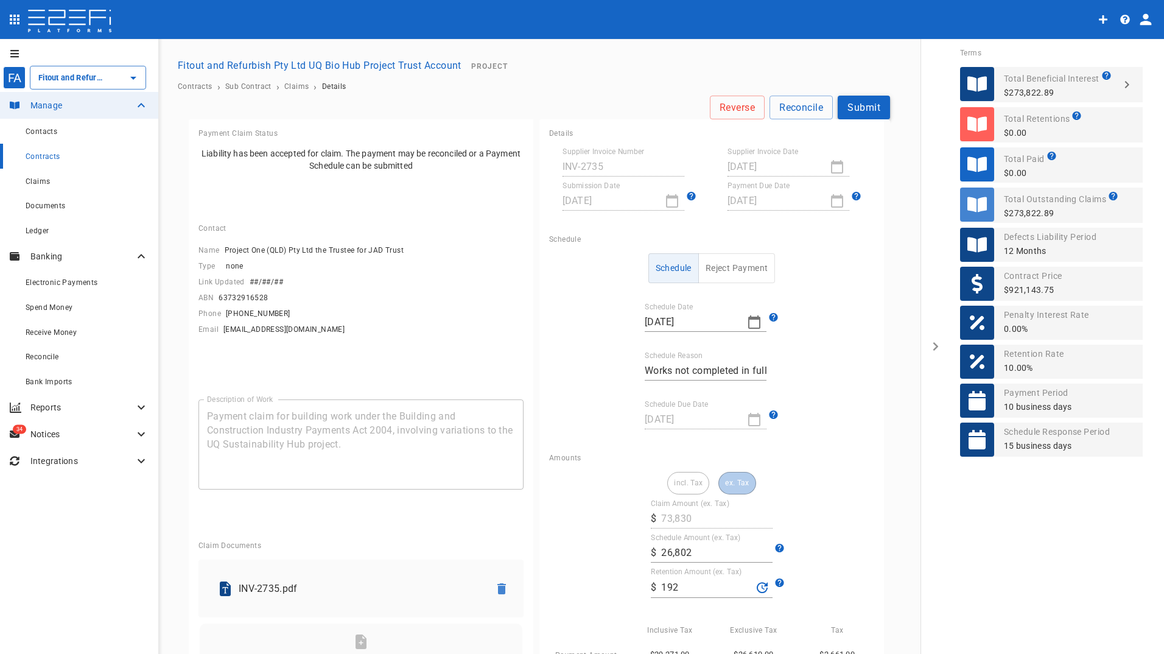
click at [865, 110] on button "Submit" at bounding box center [864, 108] width 52 height 24
type input "192"
